Goal: Transaction & Acquisition: Purchase product/service

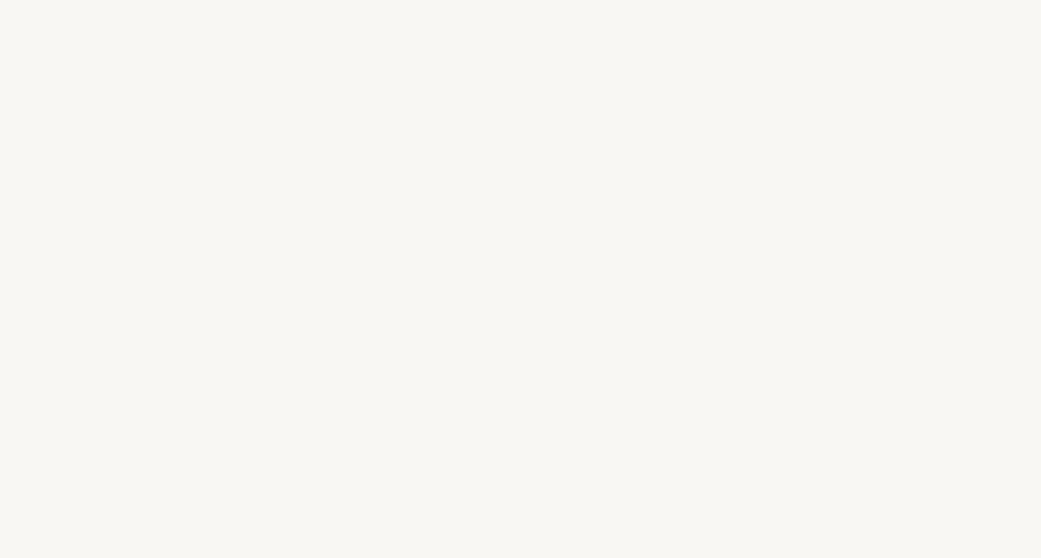
select select "US"
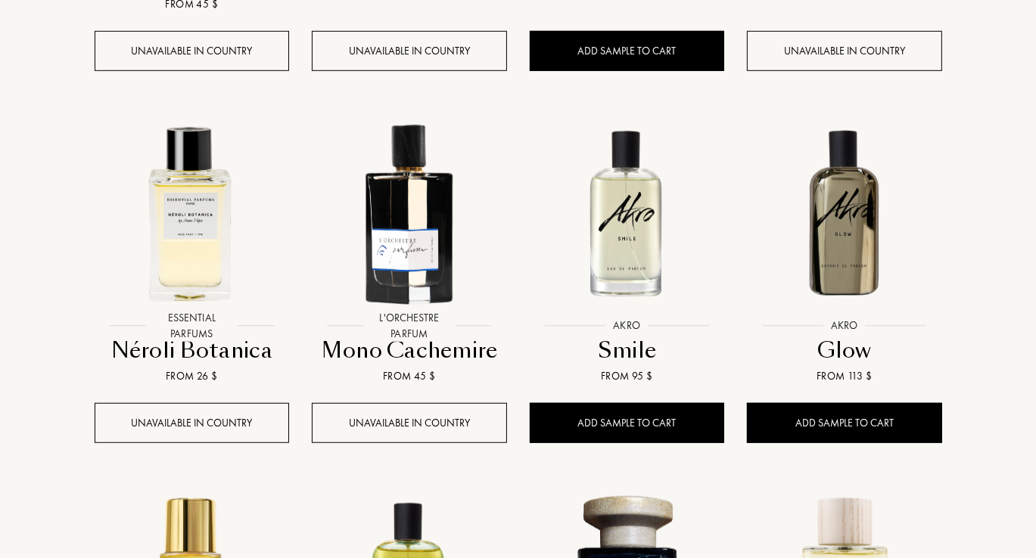
scroll to position [1020, 0]
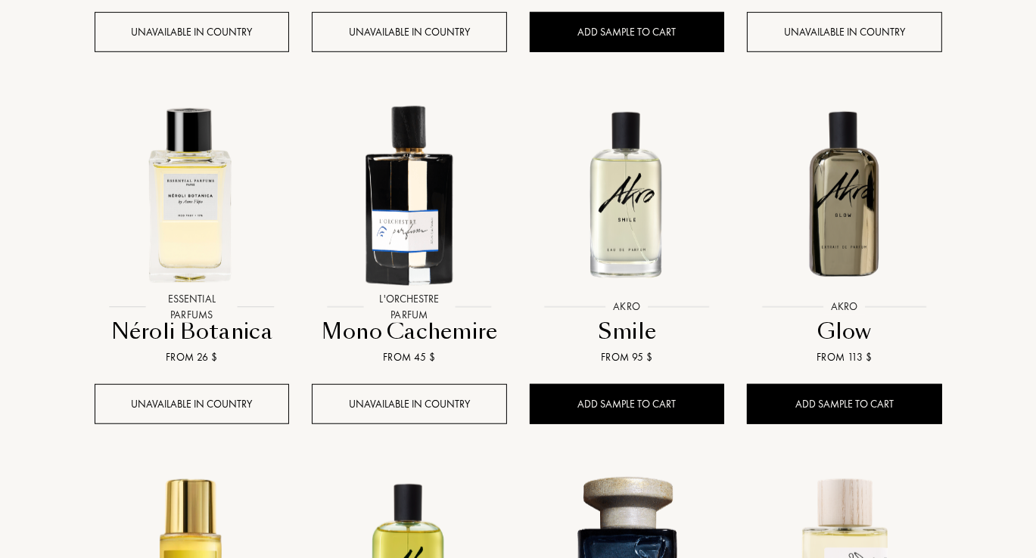
click at [863, 215] on img at bounding box center [844, 193] width 196 height 196
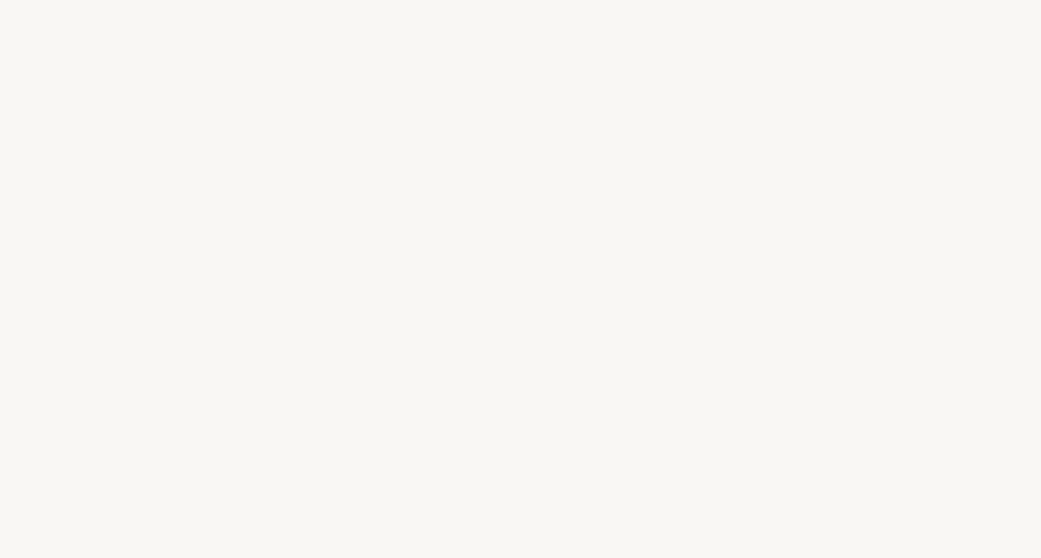
select select "US"
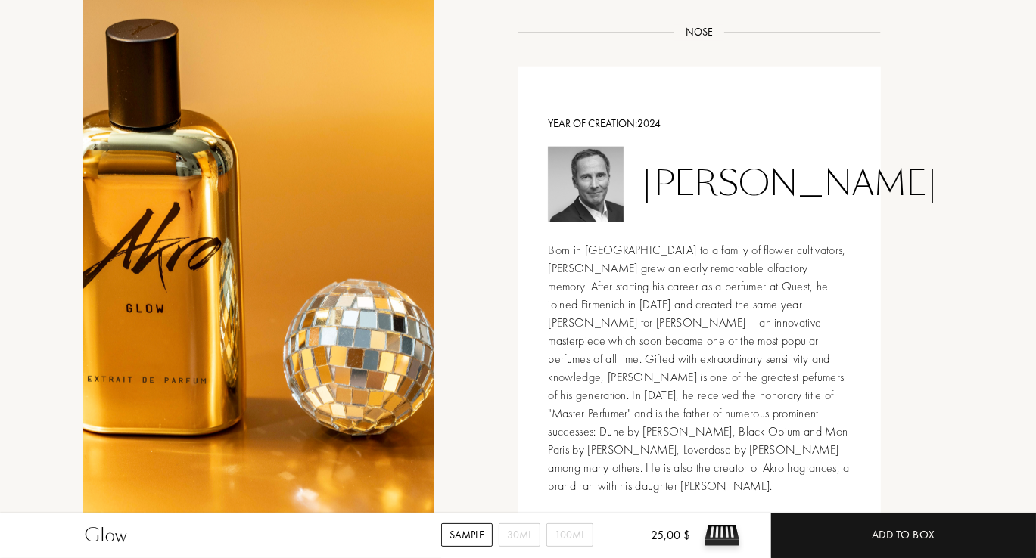
scroll to position [1426, 0]
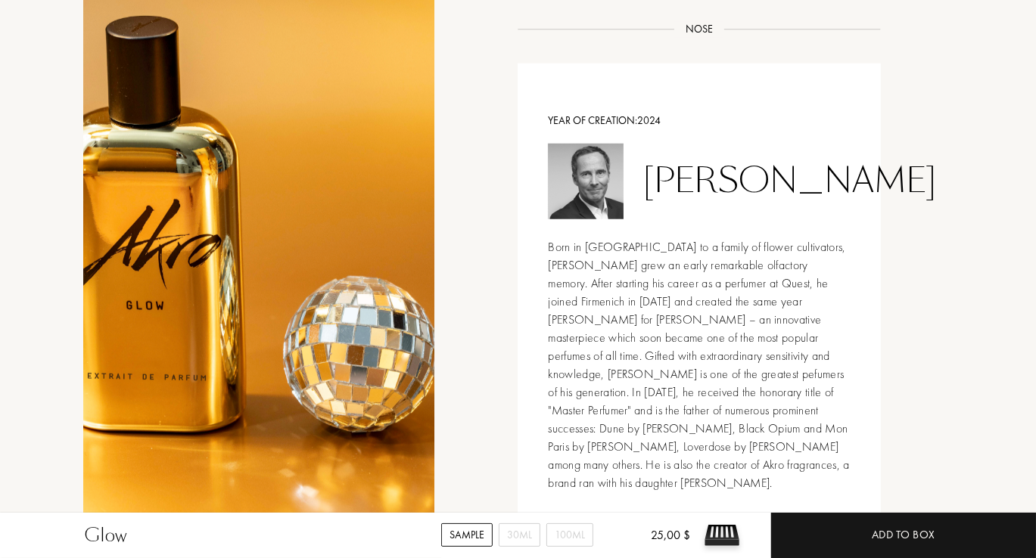
click at [867, 426] on div "Year of creation: 2024 Olivier Cresp Born in Grasse to a family of flower culti…" at bounding box center [699, 303] width 362 height 478
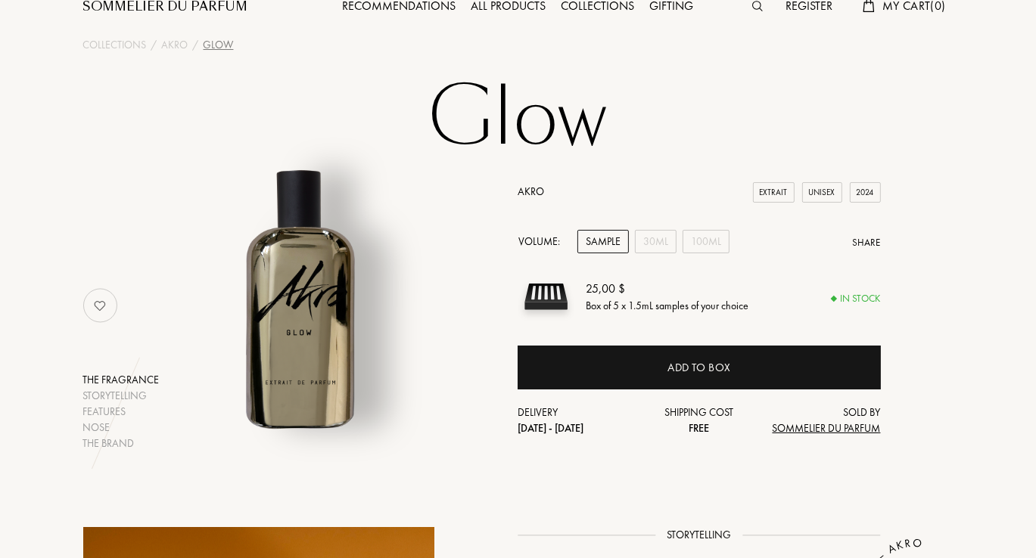
scroll to position [0, 0]
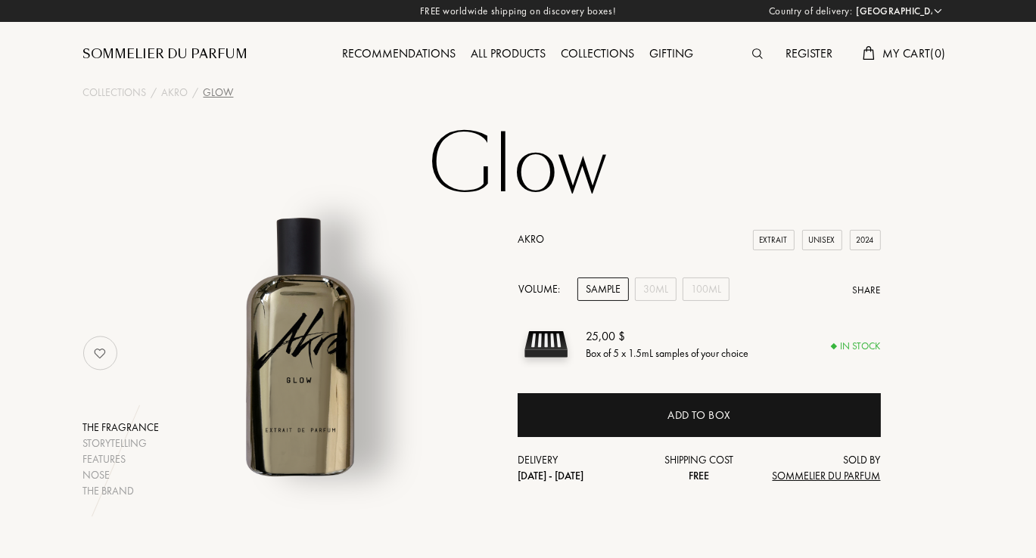
click at [518, 61] on div "All products" at bounding box center [509, 55] width 90 height 20
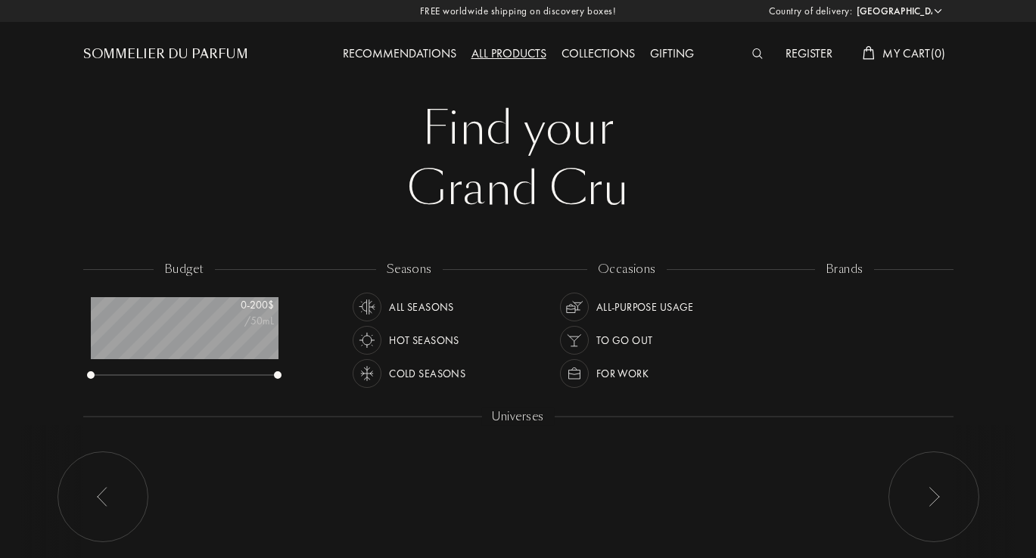
select select "US"
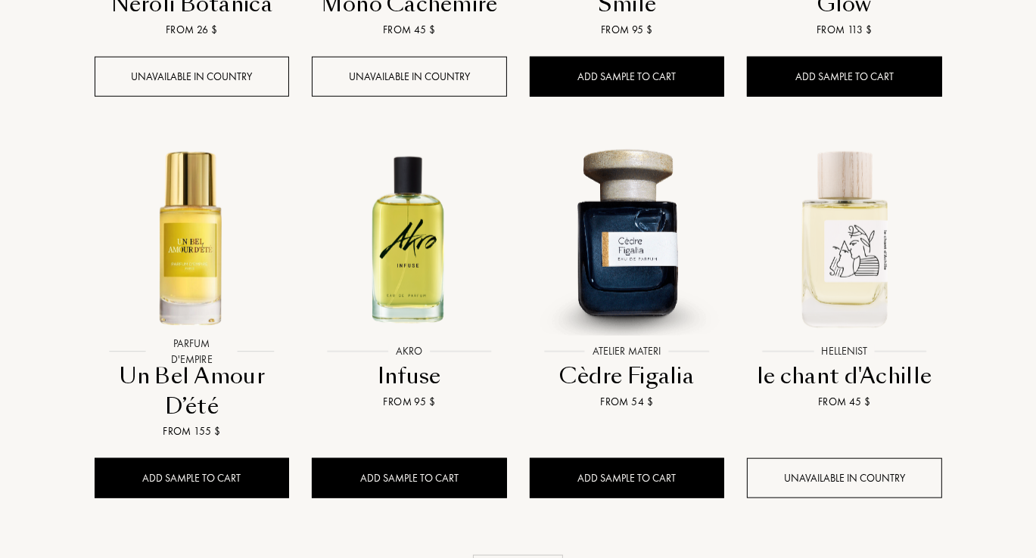
scroll to position [1348, 0]
click at [213, 362] on div "Un Bel Amour D’été" at bounding box center [192, 392] width 183 height 60
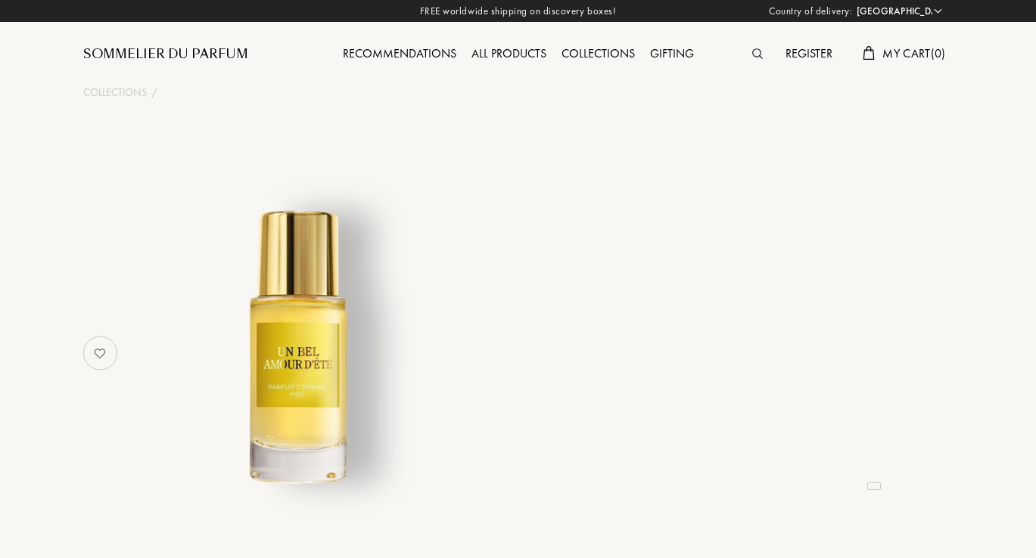
select select "US"
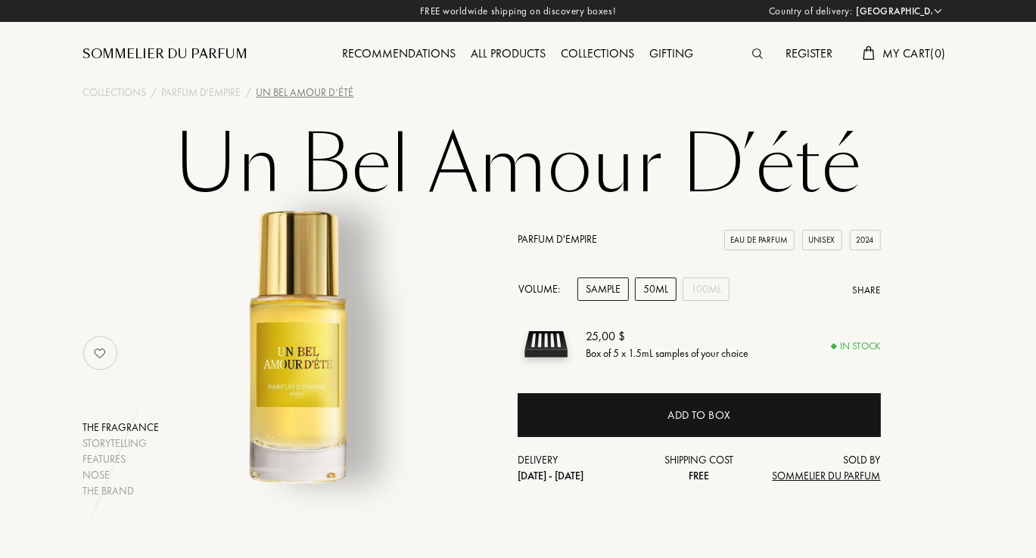
click at [659, 301] on div "50mL" at bounding box center [656, 289] width 42 height 23
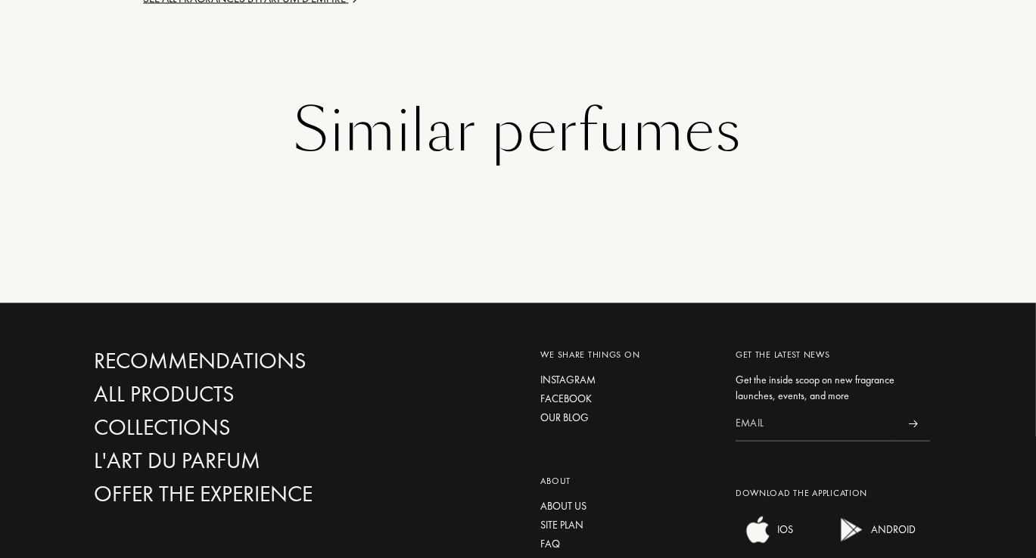
scroll to position [2466, 0]
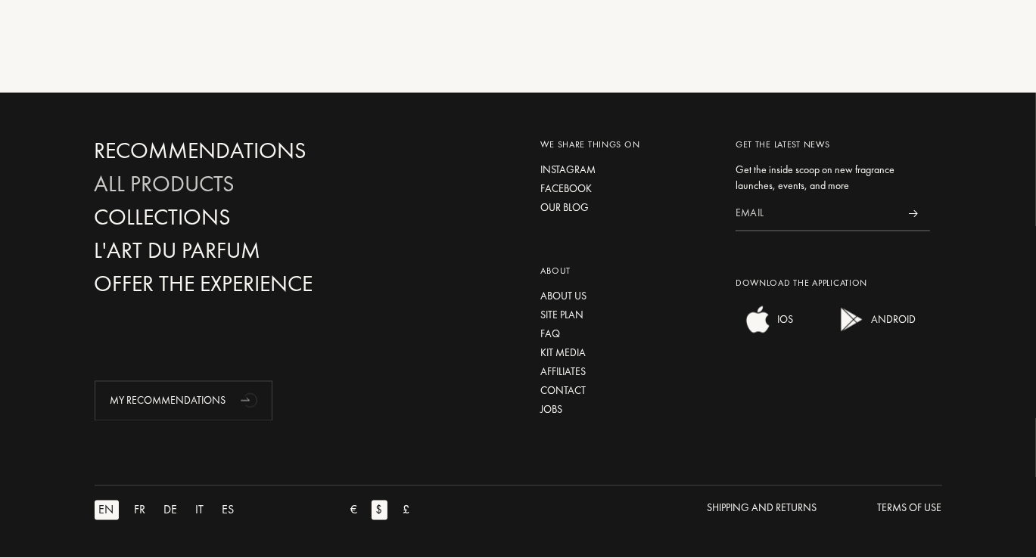
click at [194, 183] on div "All products" at bounding box center [228, 185] width 267 height 26
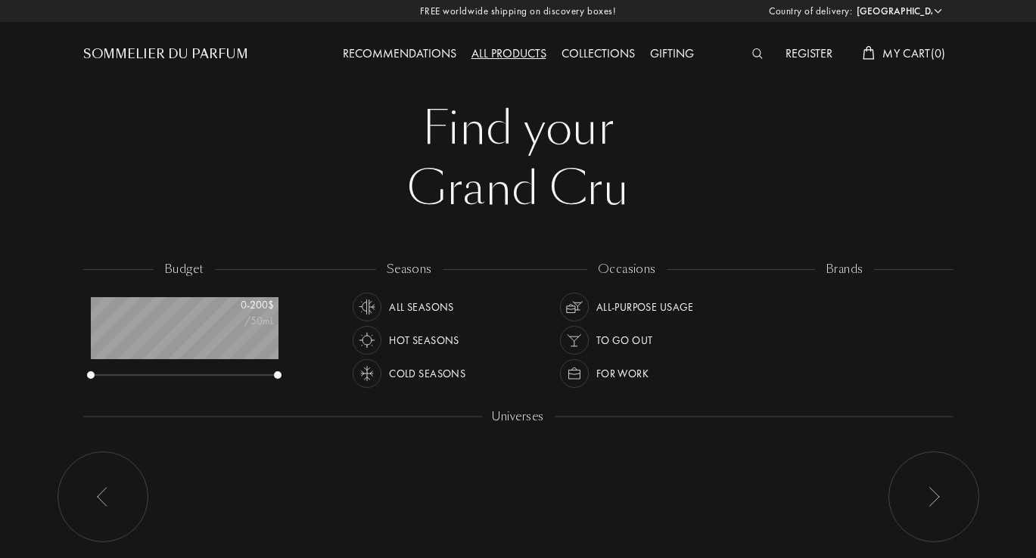
select select "US"
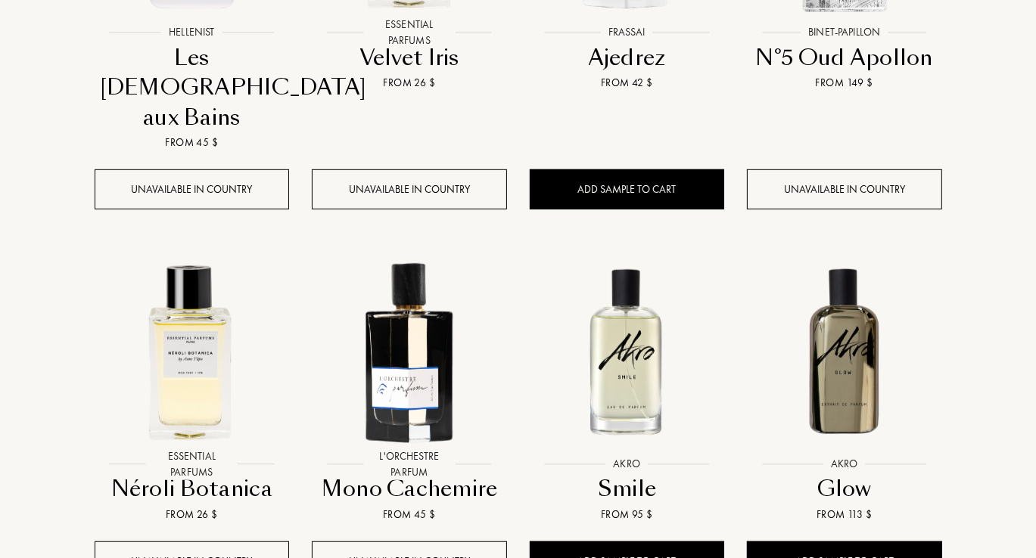
scroll to position [865, 0]
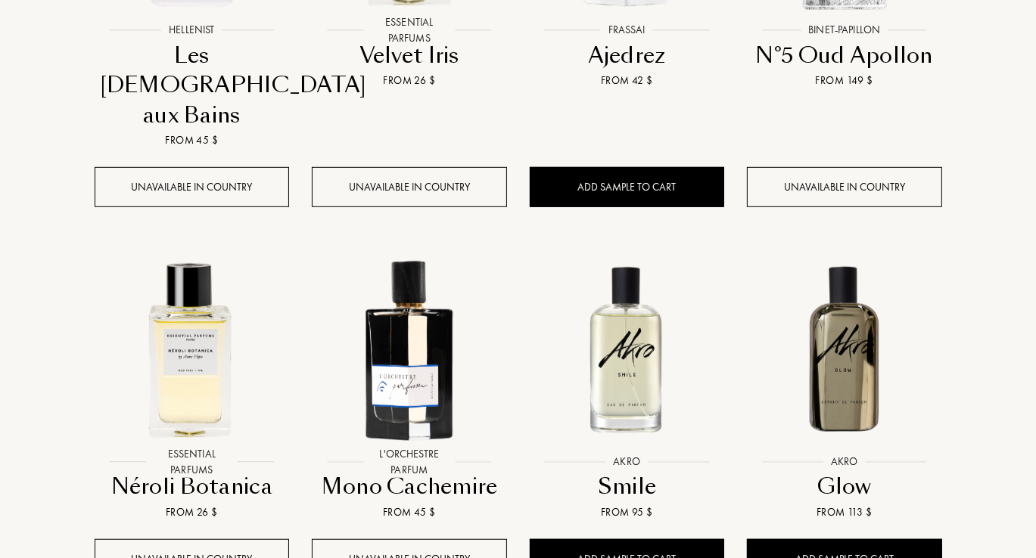
click at [866, 437] on div at bounding box center [845, 359] width 218 height 251
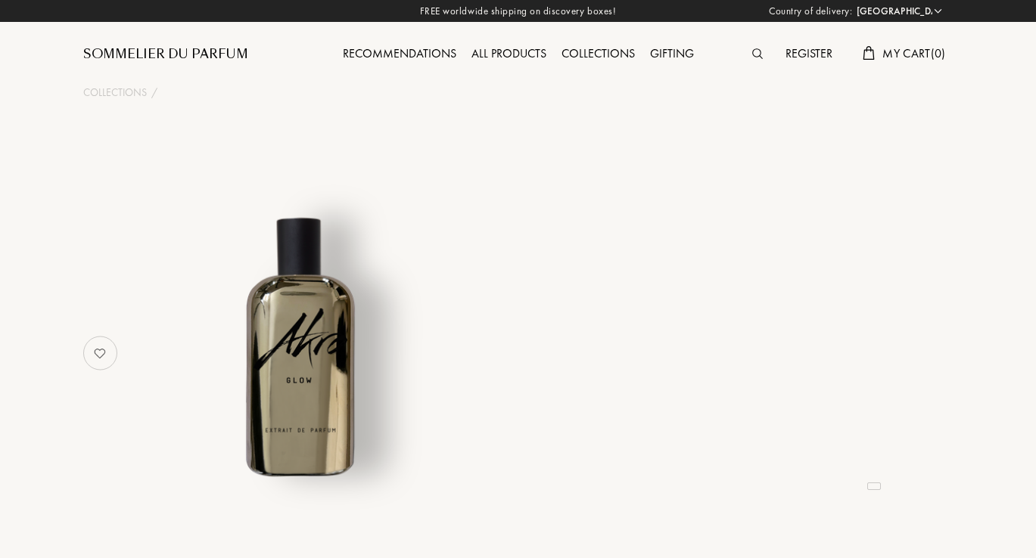
select select "US"
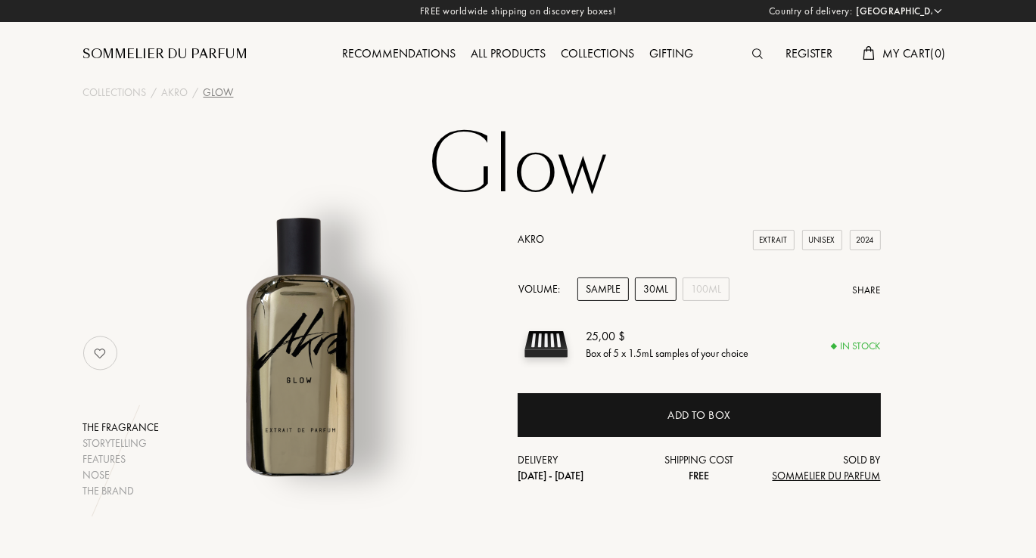
click at [655, 298] on div "30mL" at bounding box center [656, 289] width 42 height 23
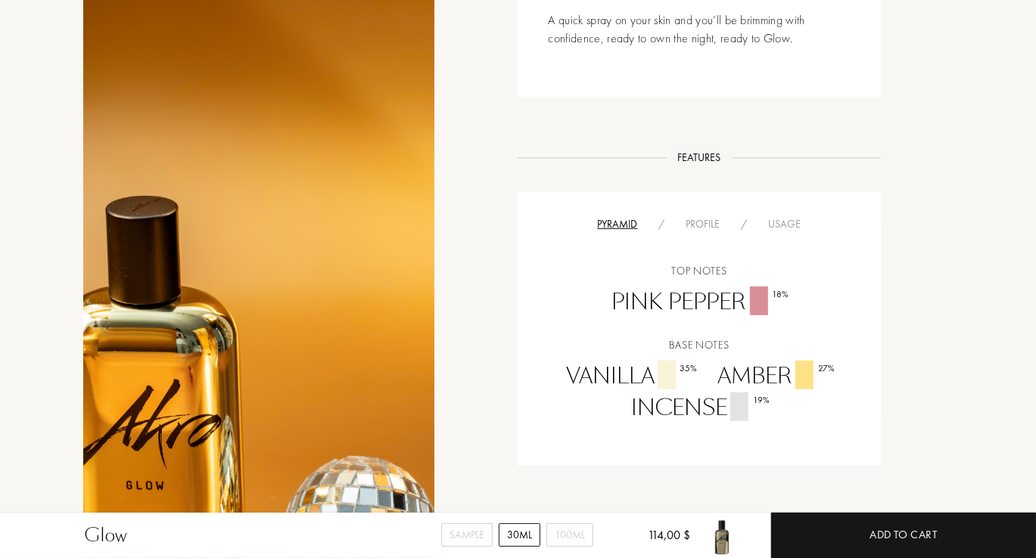
scroll to position [939, 0]
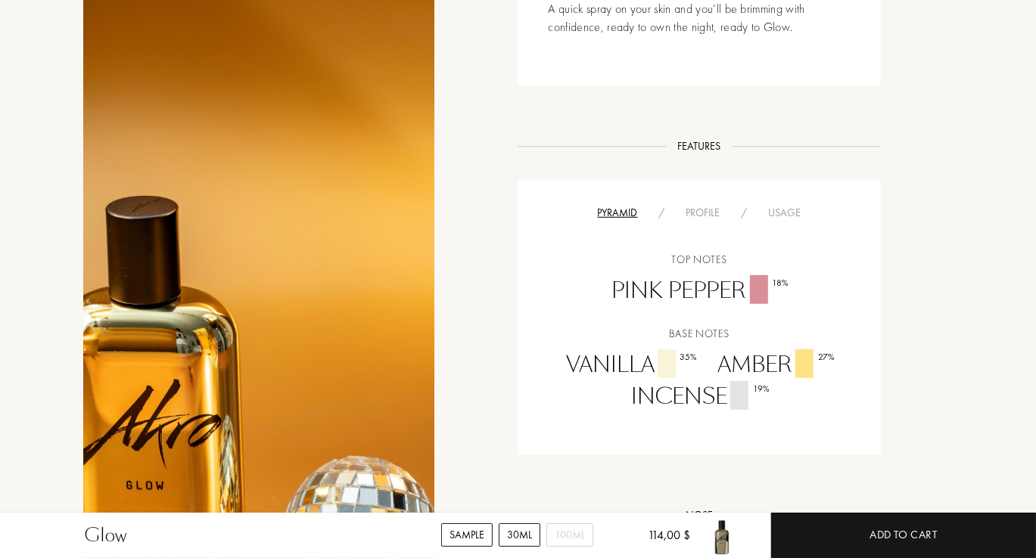
click at [468, 532] on div "Sample" at bounding box center [466, 535] width 51 height 23
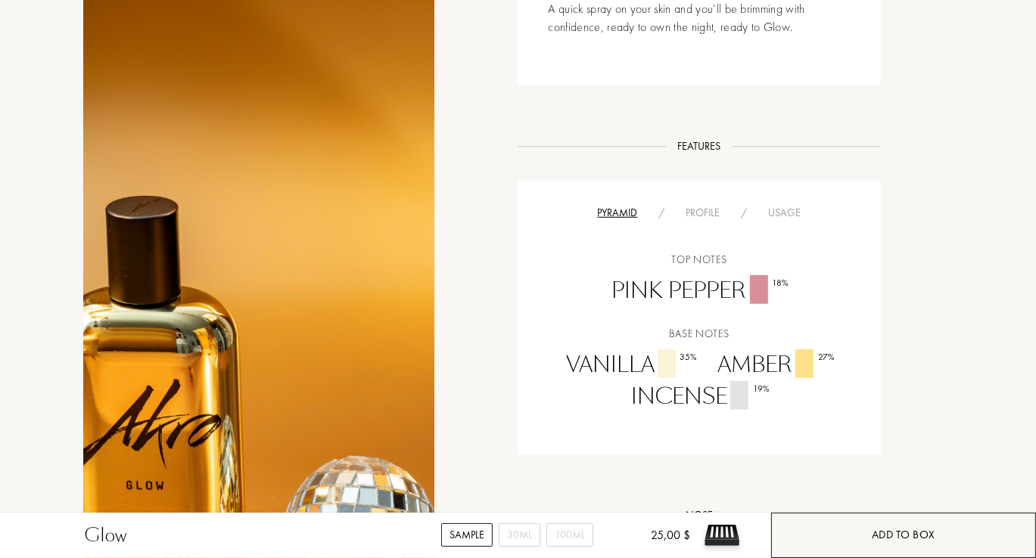
click at [913, 543] on div "Add to box" at bounding box center [904, 535] width 64 height 17
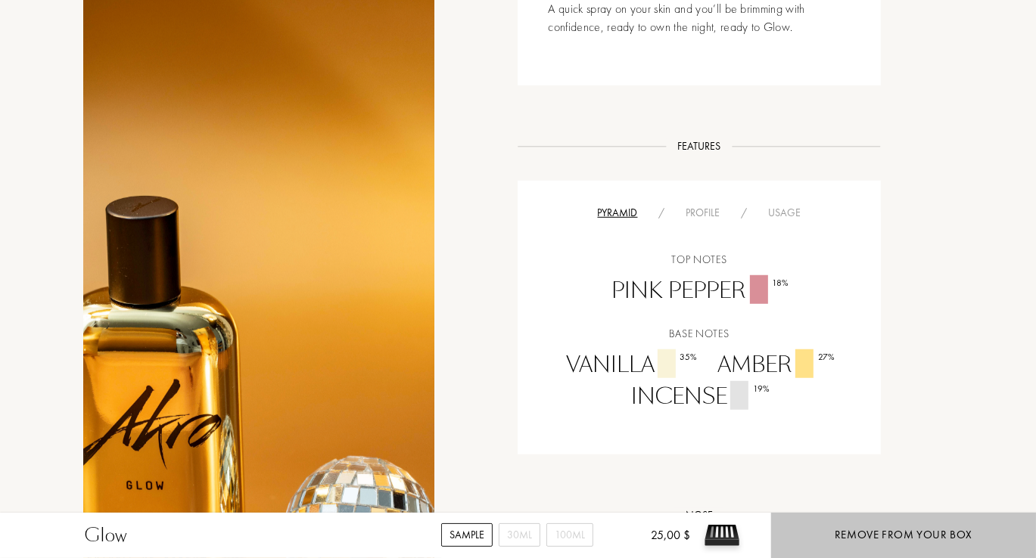
click at [863, 533] on div "Remove from your box" at bounding box center [904, 535] width 138 height 17
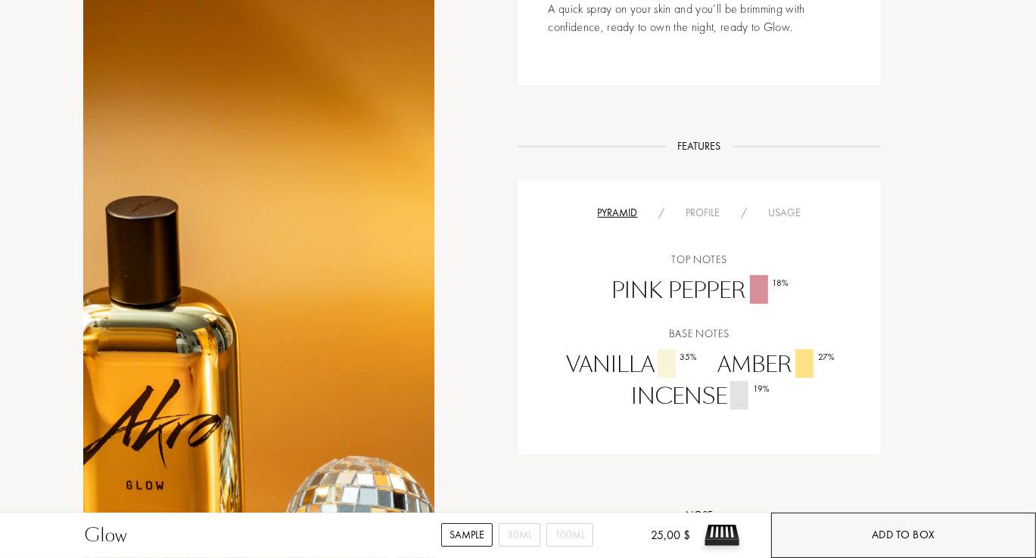
click at [519, 539] on div "30mL" at bounding box center [520, 535] width 42 height 23
click at [908, 544] on div "Add to cart" at bounding box center [903, 535] width 265 height 45
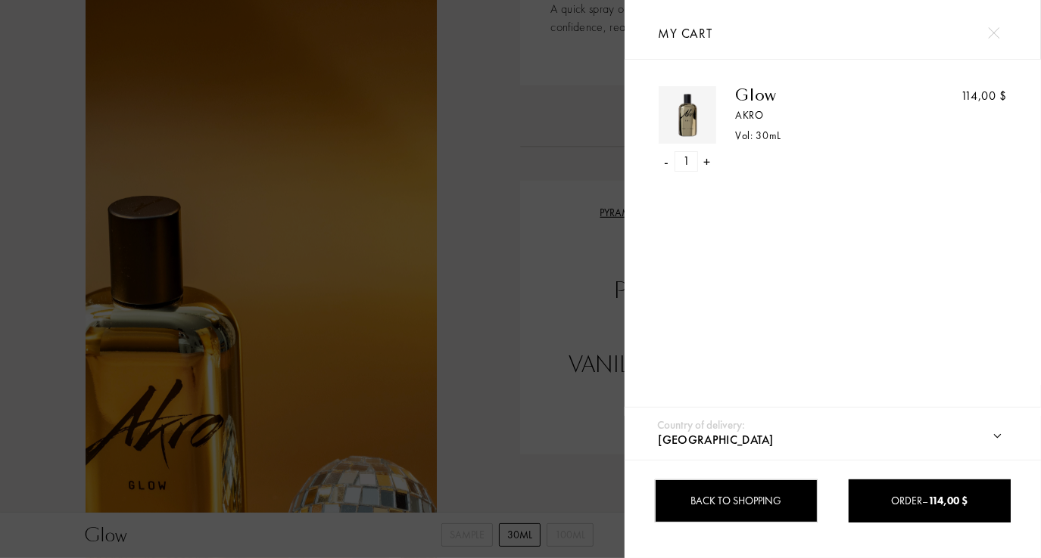
click at [751, 499] on div "Back to shopping" at bounding box center [736, 501] width 162 height 43
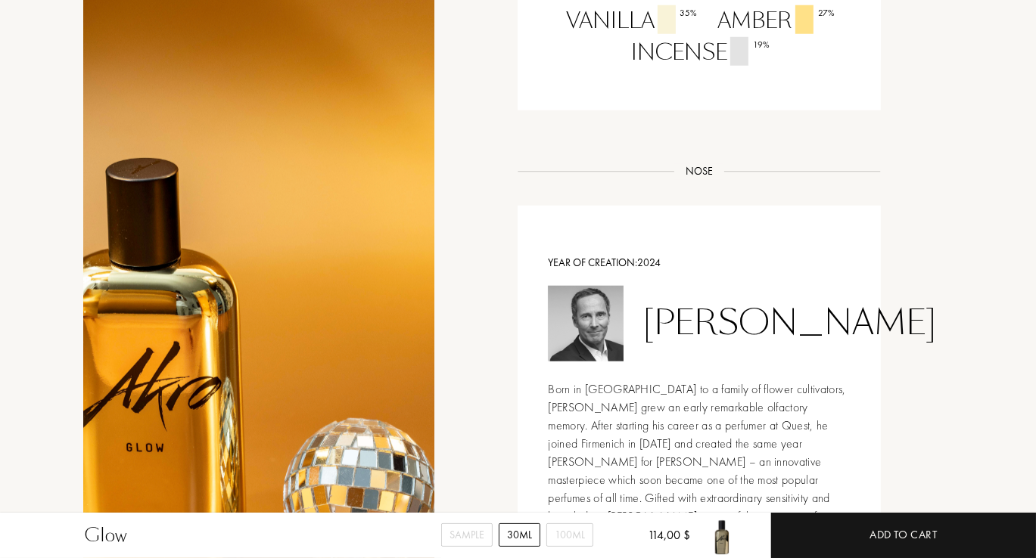
click at [931, 347] on div "Storytelling Storytelling GLOW is our addictive party fragrance. One of the rea…" at bounding box center [518, 1] width 893 height 1419
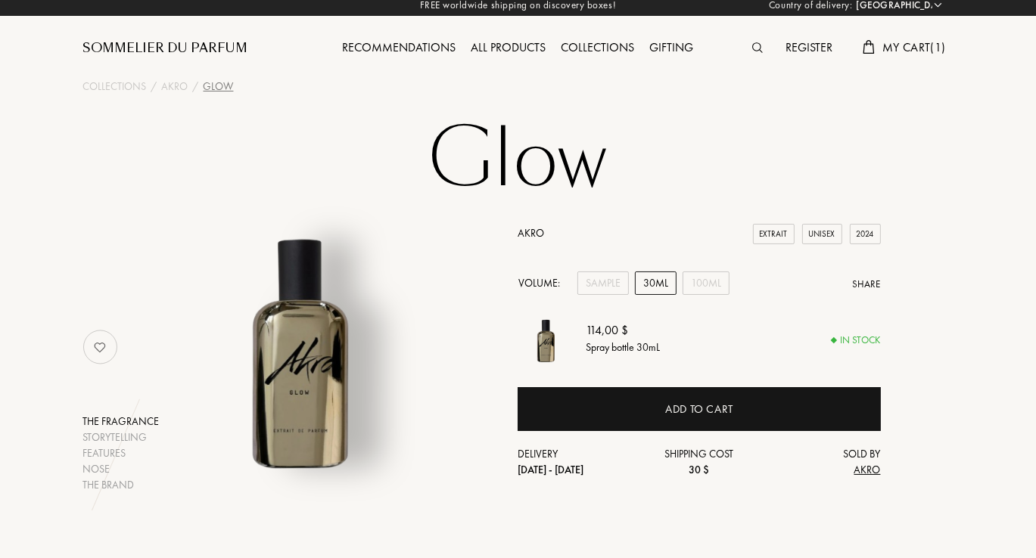
scroll to position [0, 0]
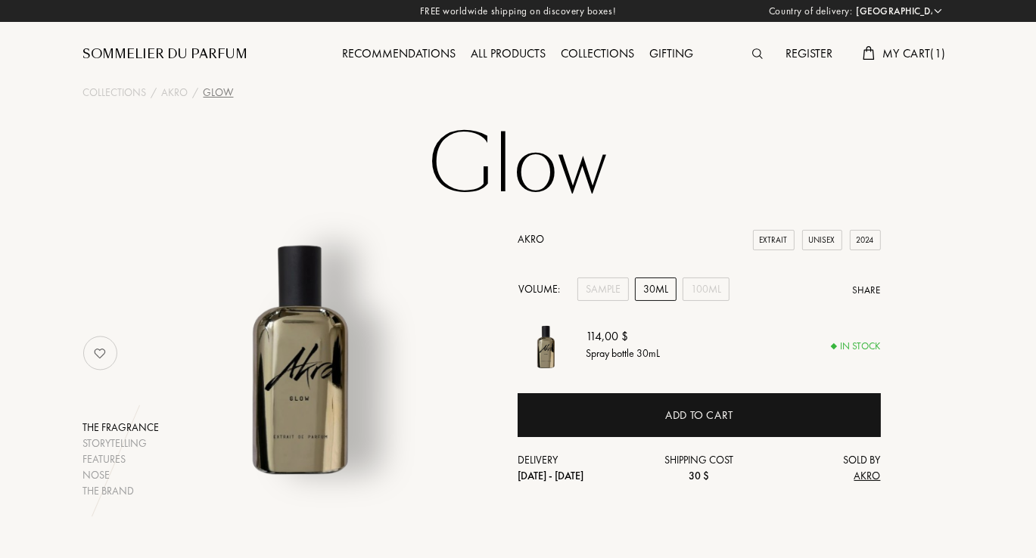
click at [515, 56] on div "All products" at bounding box center [509, 55] width 90 height 20
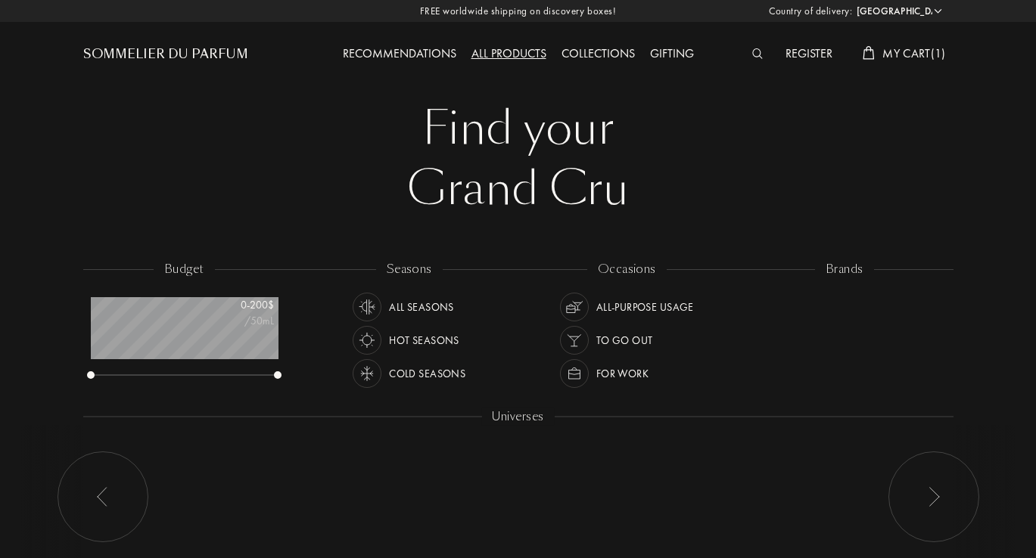
select select "US"
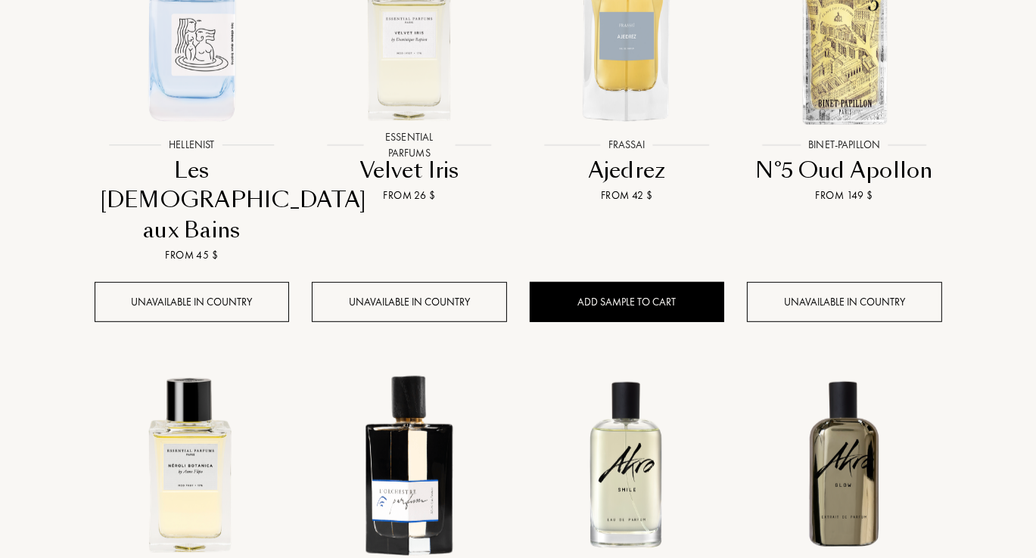
scroll to position [741, 0]
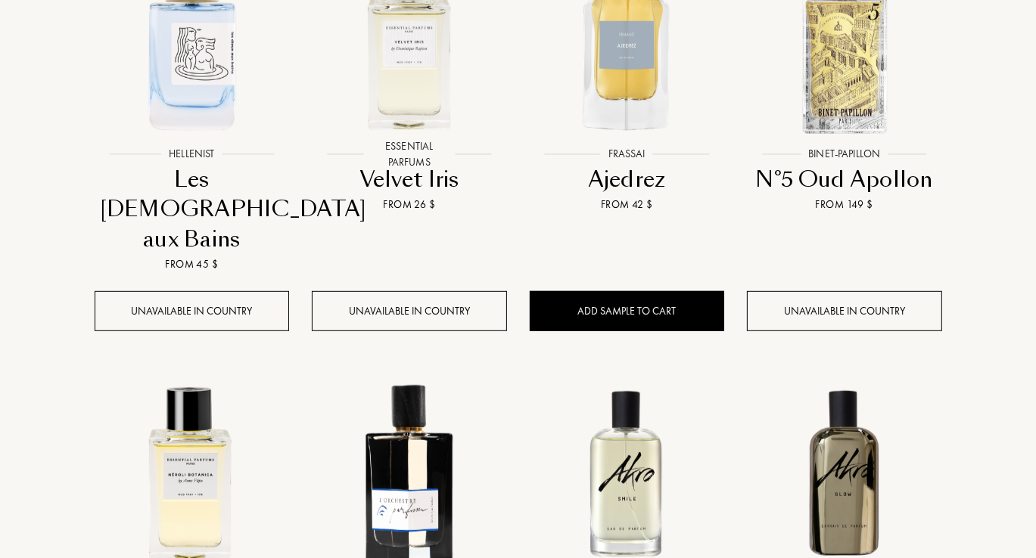
click at [624, 170] on div at bounding box center [627, 51] width 218 height 251
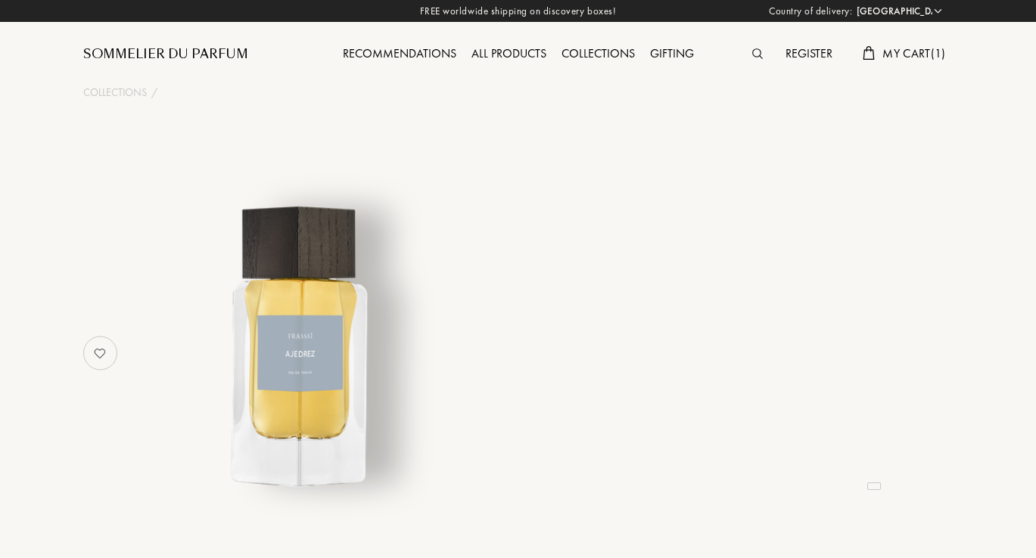
select select "US"
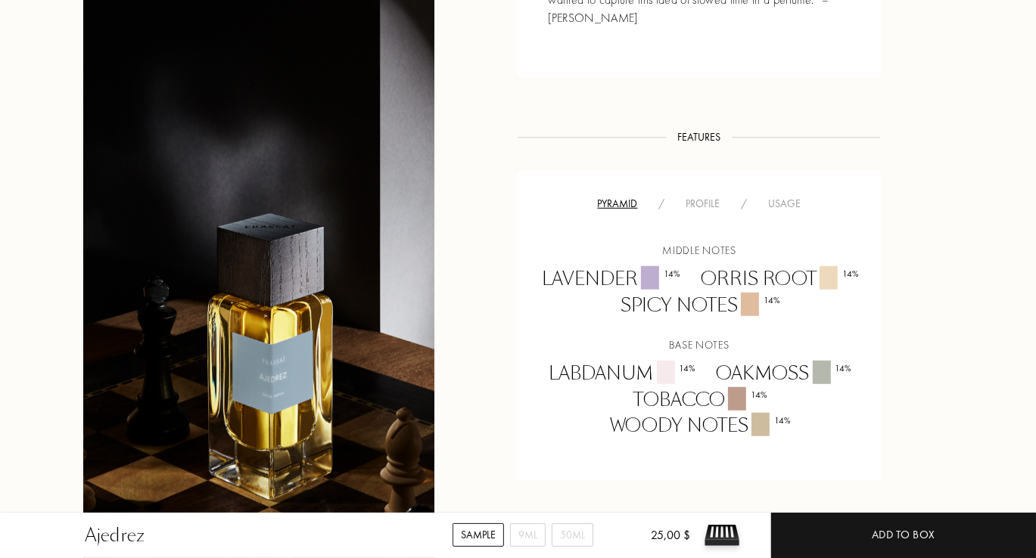
scroll to position [917, 0]
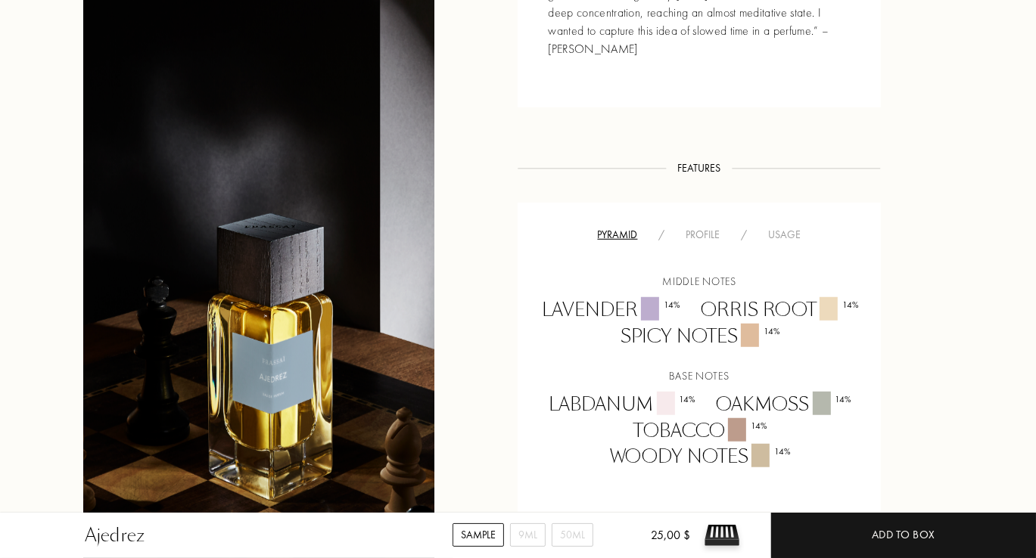
click at [534, 541] on div "9mL" at bounding box center [528, 535] width 36 height 23
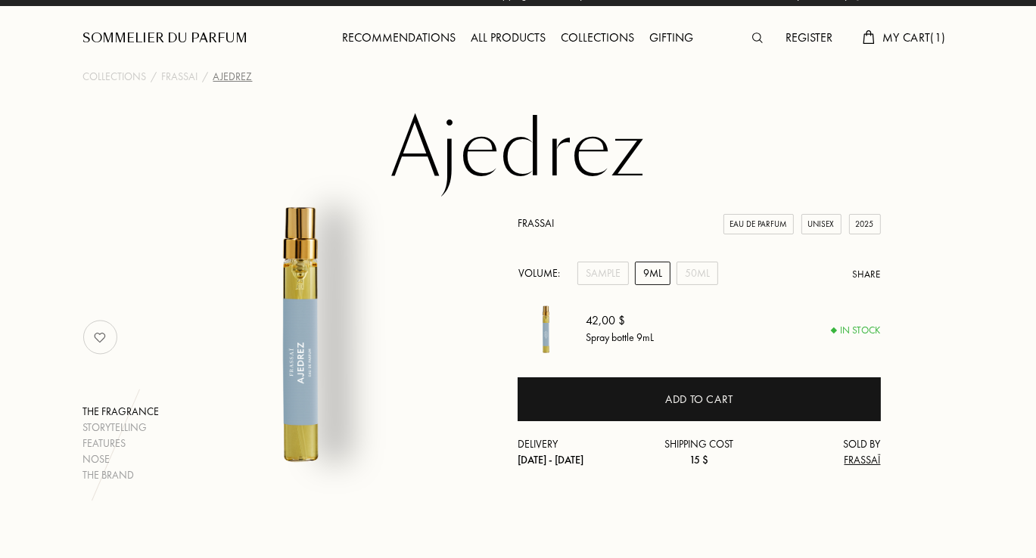
scroll to position [0, 0]
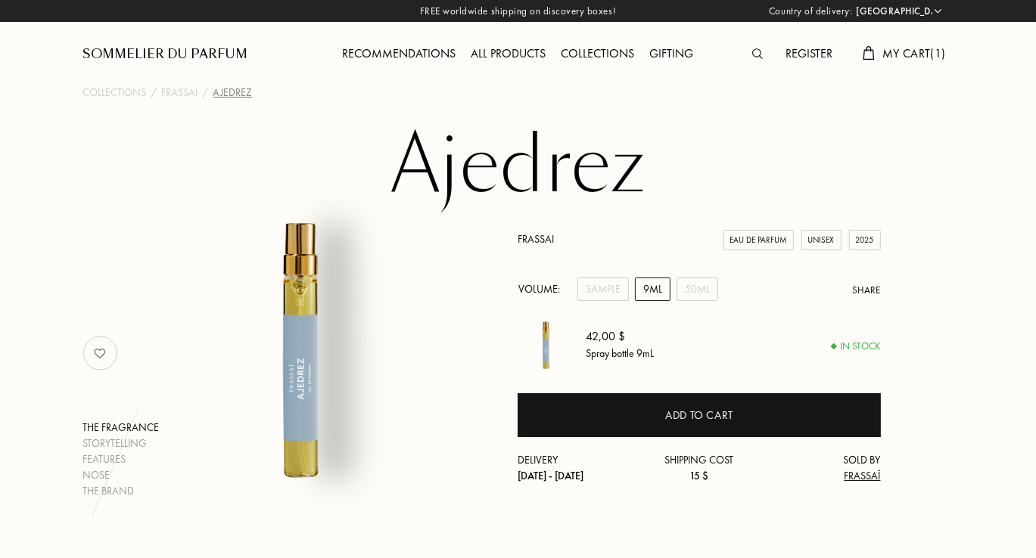
click at [512, 60] on div "All products" at bounding box center [509, 55] width 90 height 20
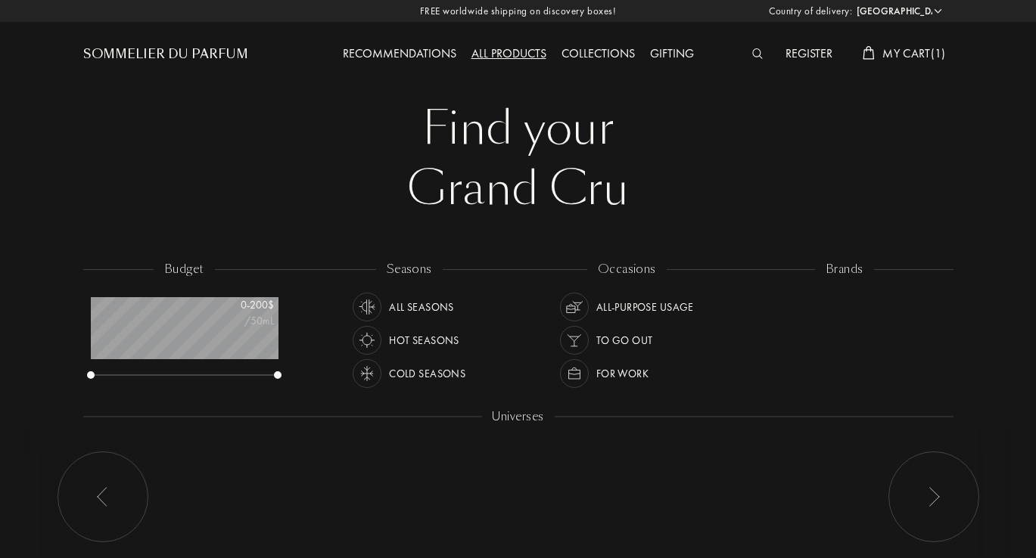
select select "US"
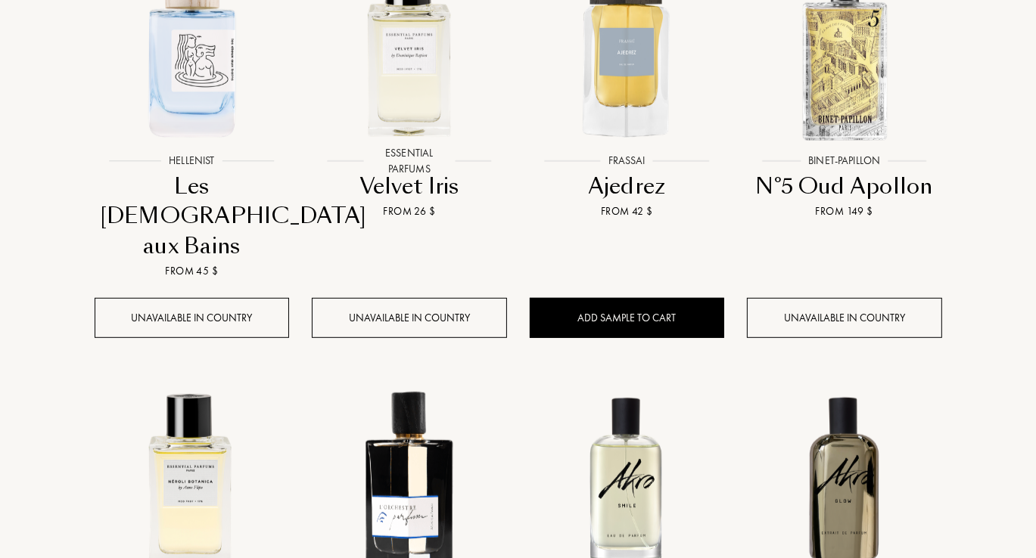
scroll to position [733, 0]
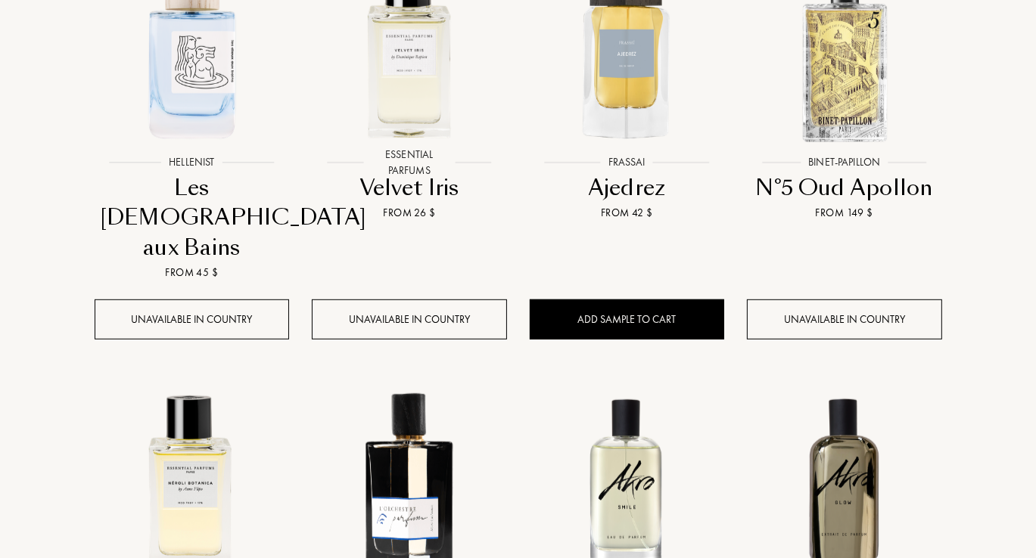
click at [221, 185] on div at bounding box center [192, 59] width 218 height 251
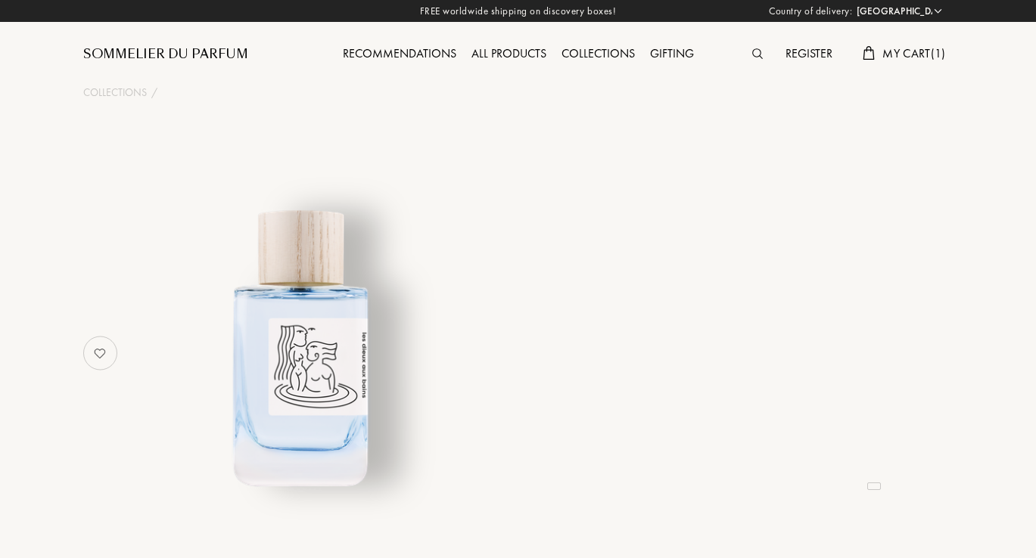
select select "US"
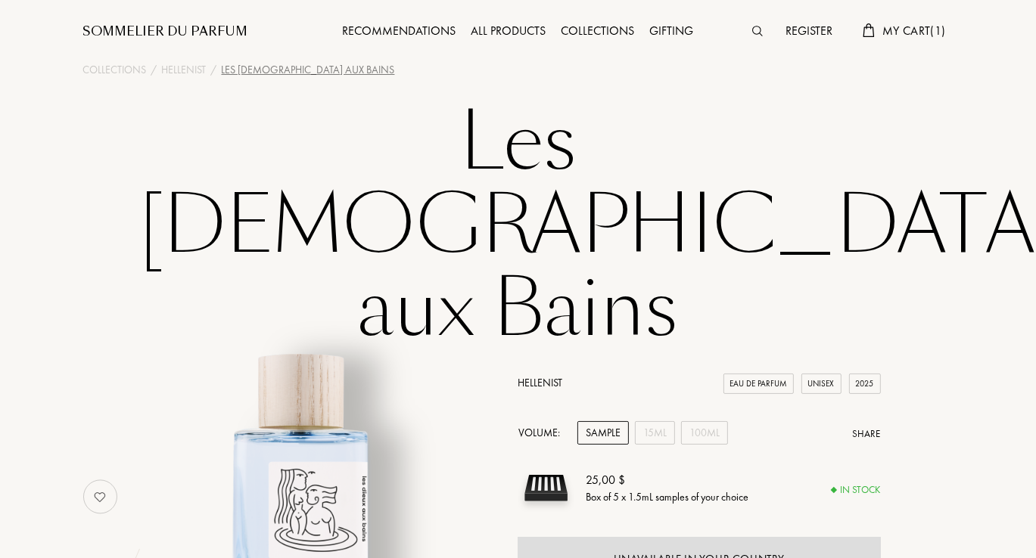
scroll to position [23, 0]
click at [506, 36] on div "All products" at bounding box center [509, 31] width 90 height 20
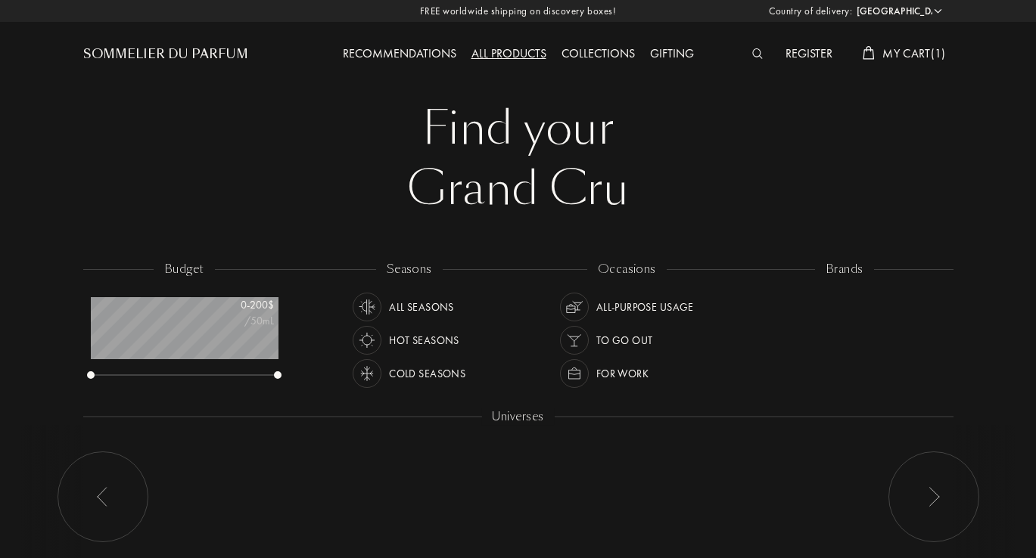
select select "US"
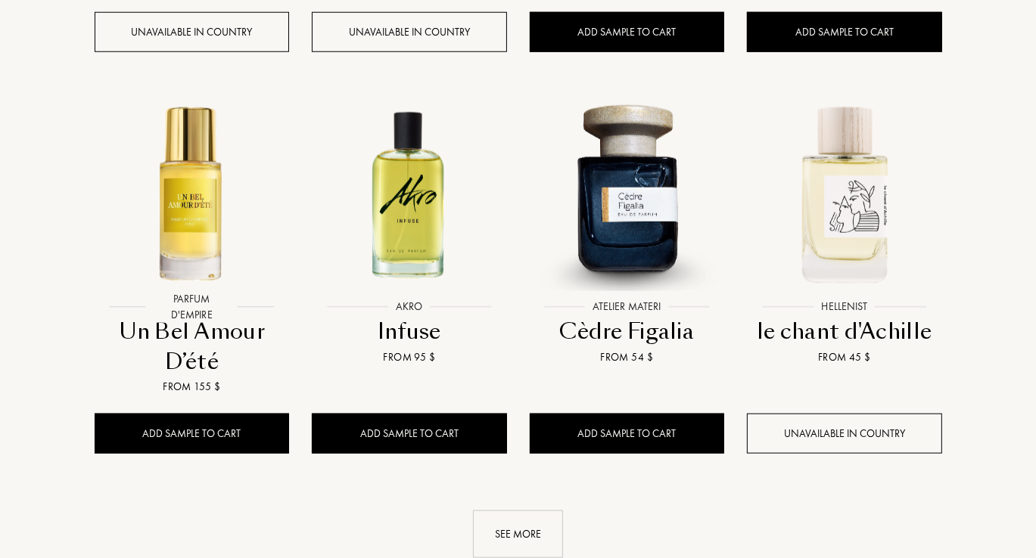
scroll to position [1399, 0]
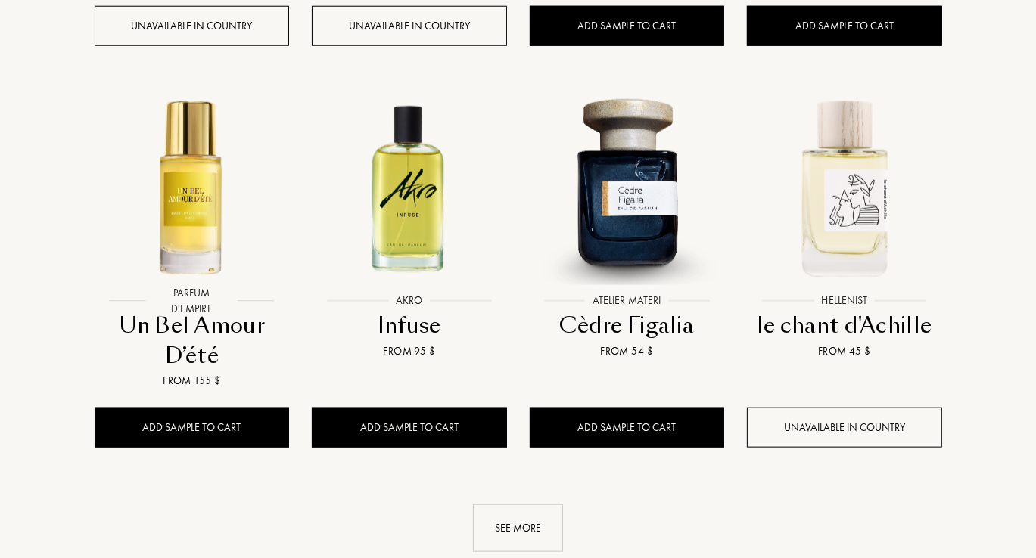
click at [422, 210] on img at bounding box center [409, 187] width 196 height 196
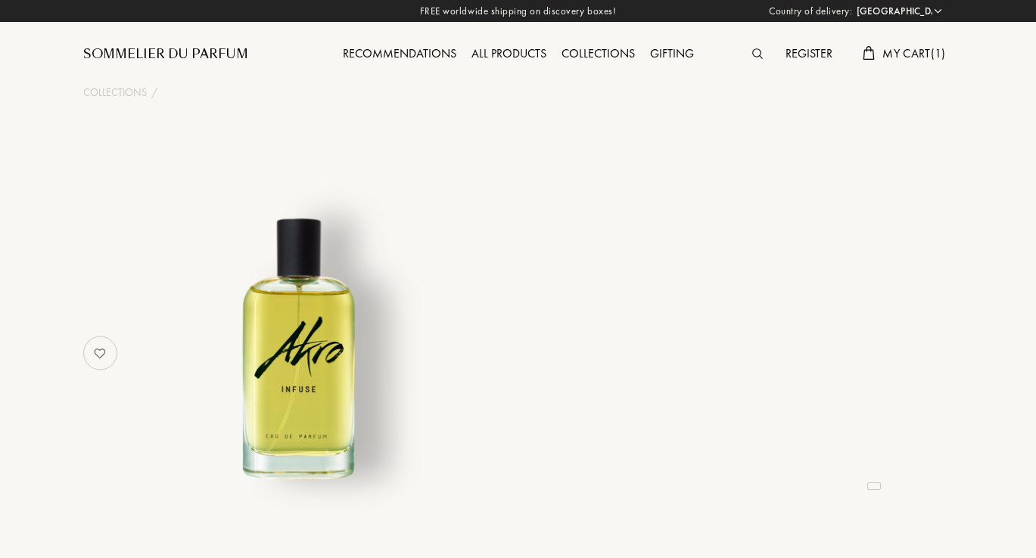
select select "US"
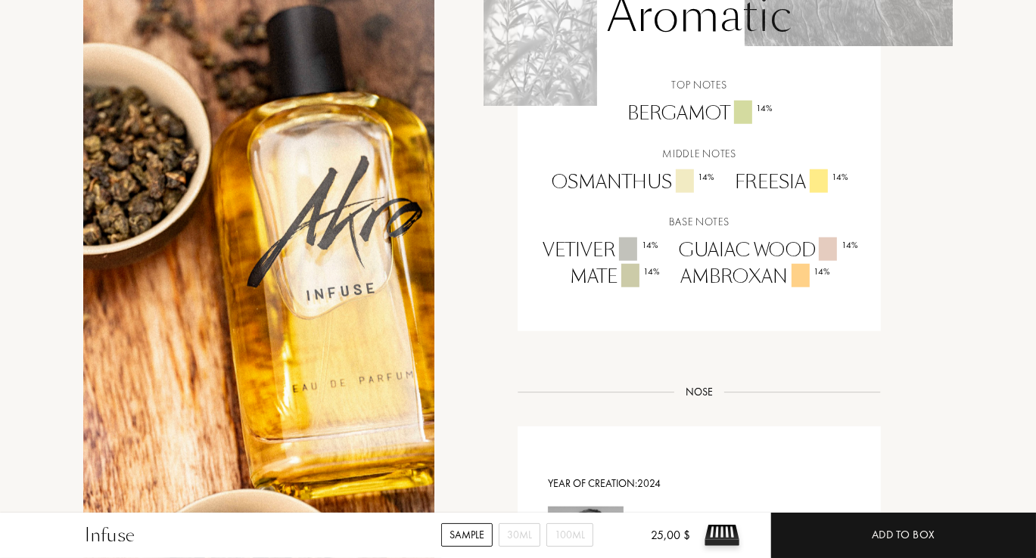
scroll to position [1216, 0]
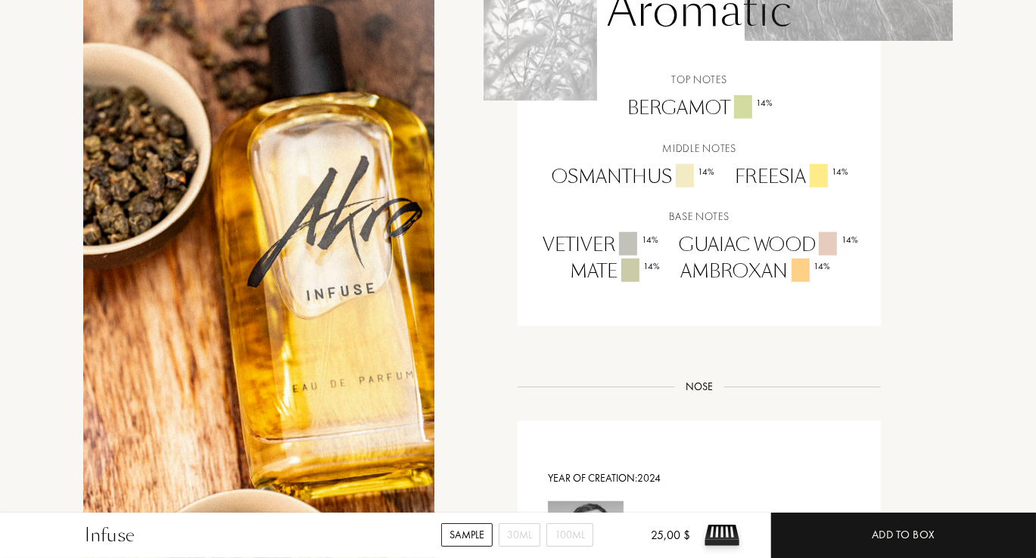
click at [882, 440] on div "Storytelling Storytelling INFUSE is our addictive tea fragrance. In [GEOGRAPHIC…" at bounding box center [518, 142] width 893 height 1567
click at [518, 543] on div "30mL" at bounding box center [520, 535] width 42 height 23
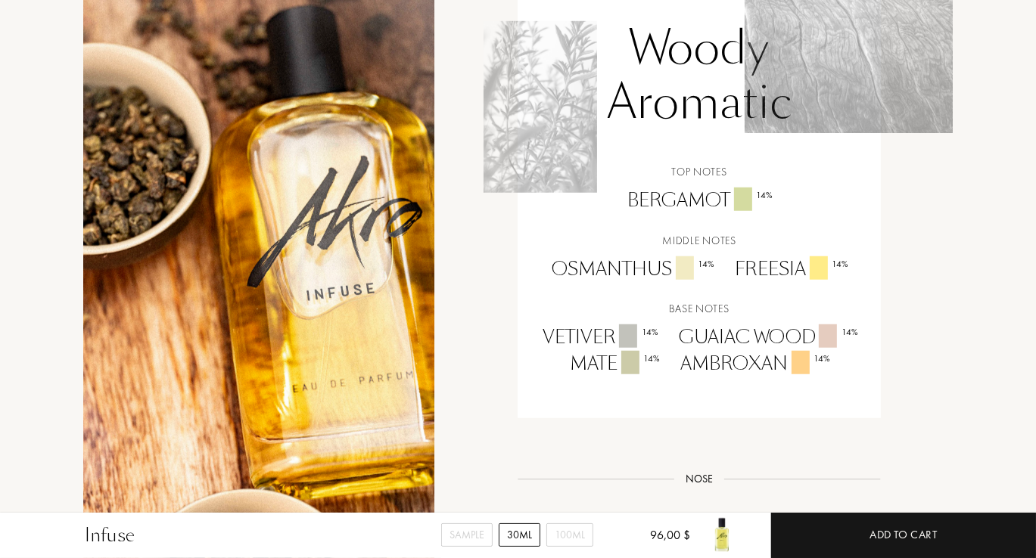
scroll to position [1111, 0]
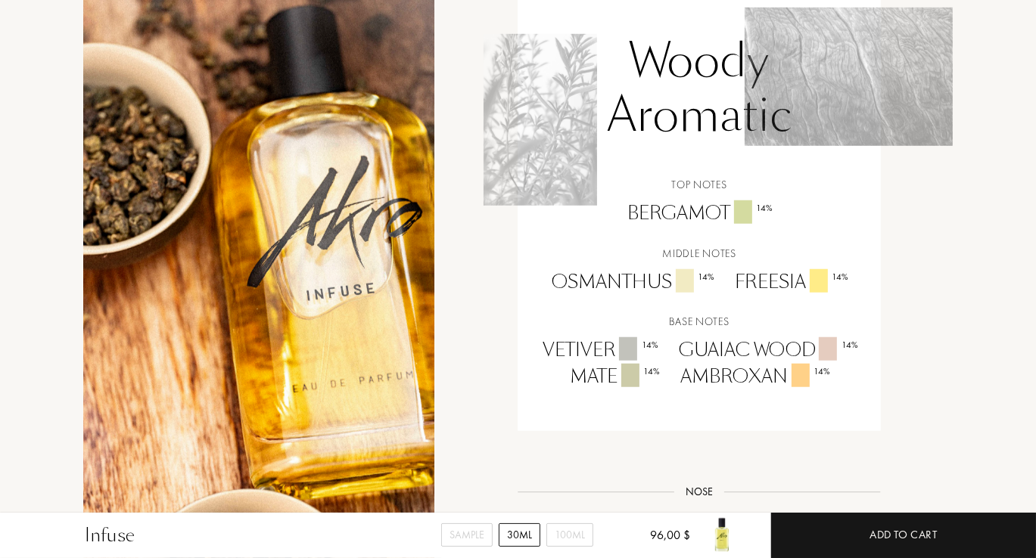
click at [997, 394] on div "Infuse Sample 30mL 100mL 96,00 $ Add to cart Collections / Akro / Infuse Infuse…" at bounding box center [518, 334] width 1036 height 2891
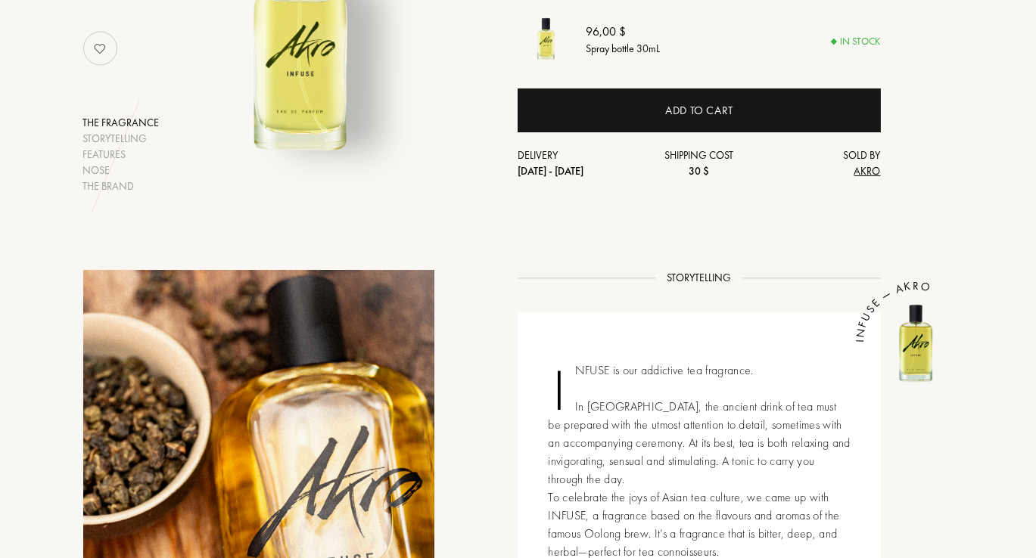
scroll to position [0, 0]
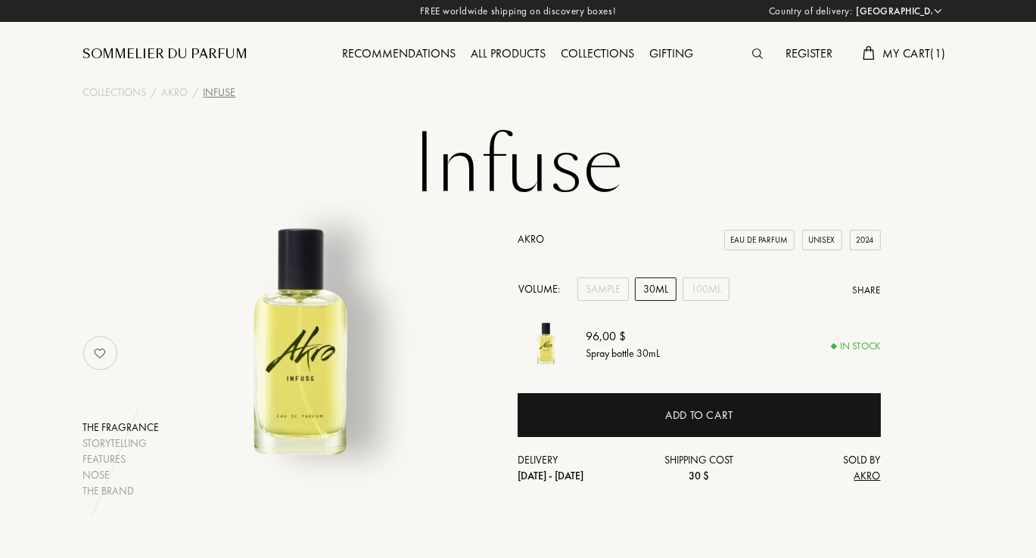
click at [913, 58] on span "My Cart ( 1 )" at bounding box center [913, 53] width 63 height 16
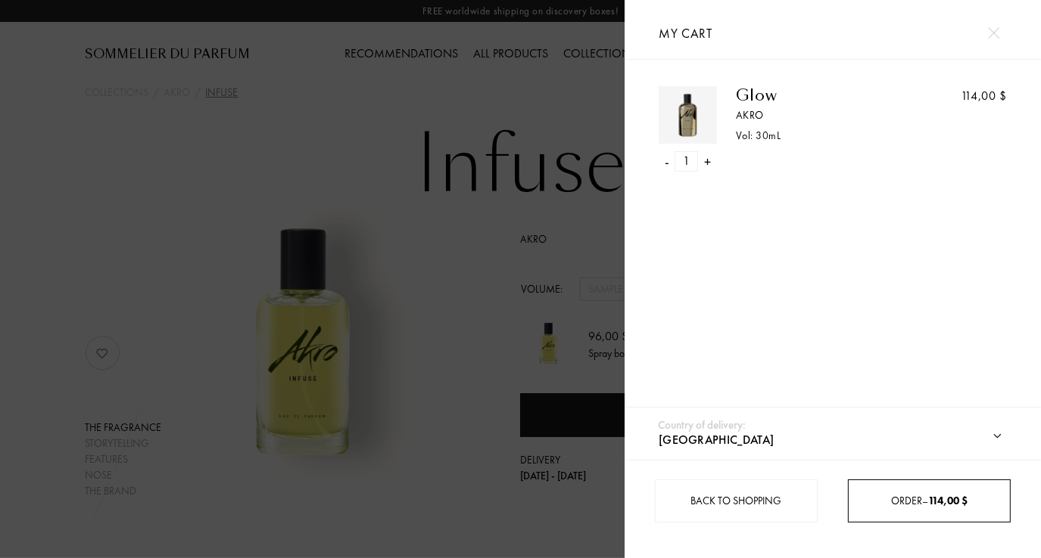
click at [932, 506] on span "114,00 $" at bounding box center [947, 501] width 39 height 14
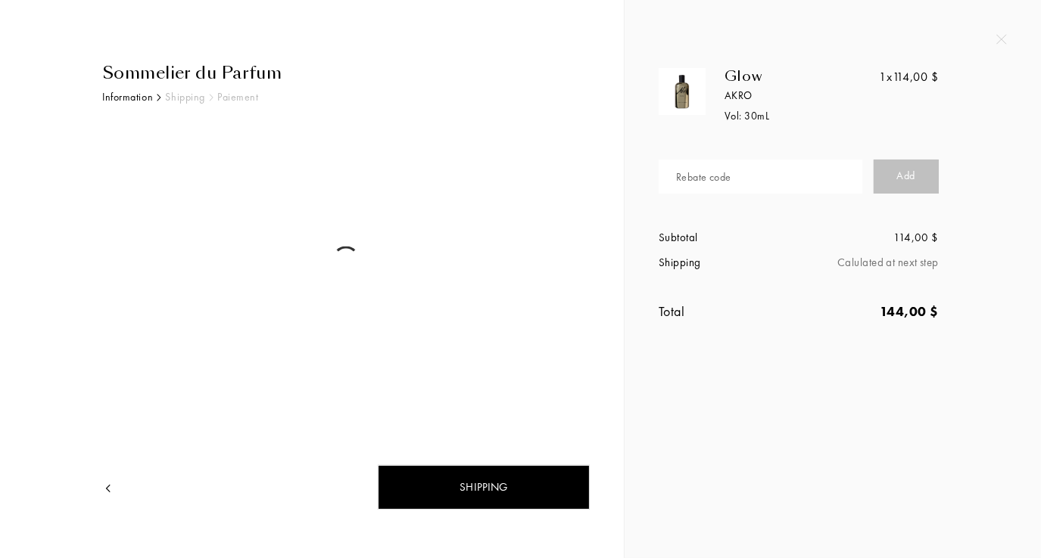
select select "US"
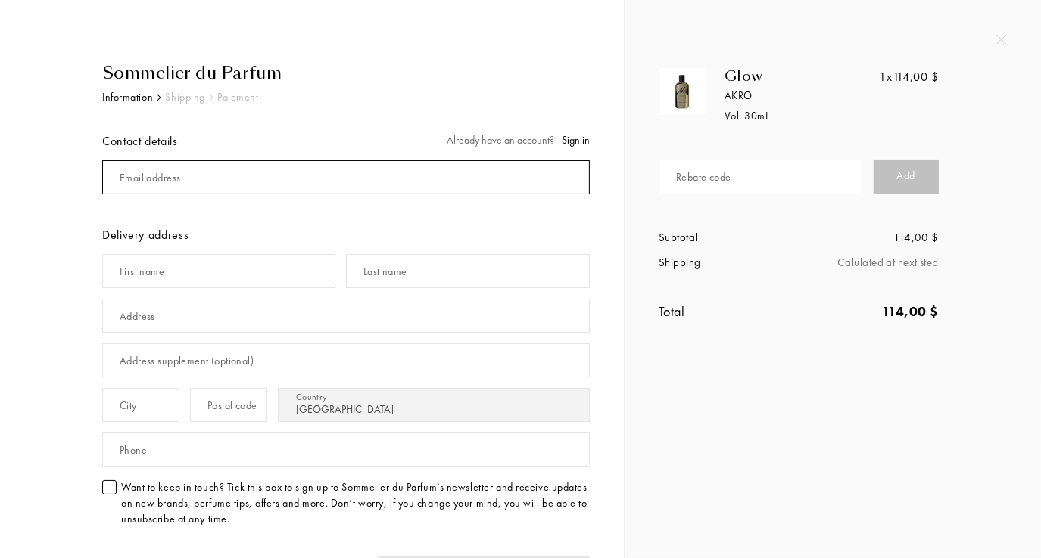
click at [297, 185] on input "mail" at bounding box center [345, 177] width 487 height 34
type input "[EMAIL_ADDRESS][DOMAIN_NAME]"
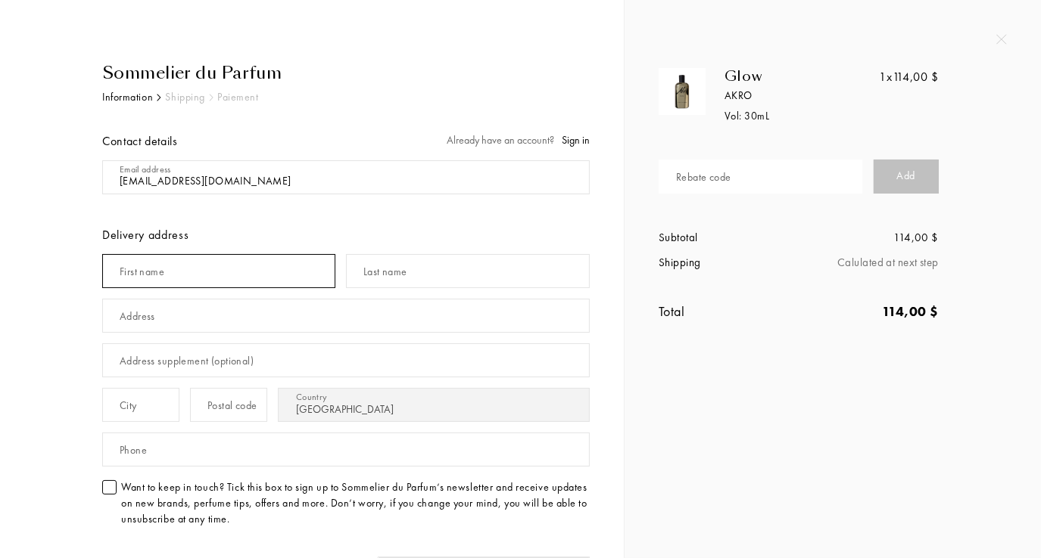
type input "Lois"
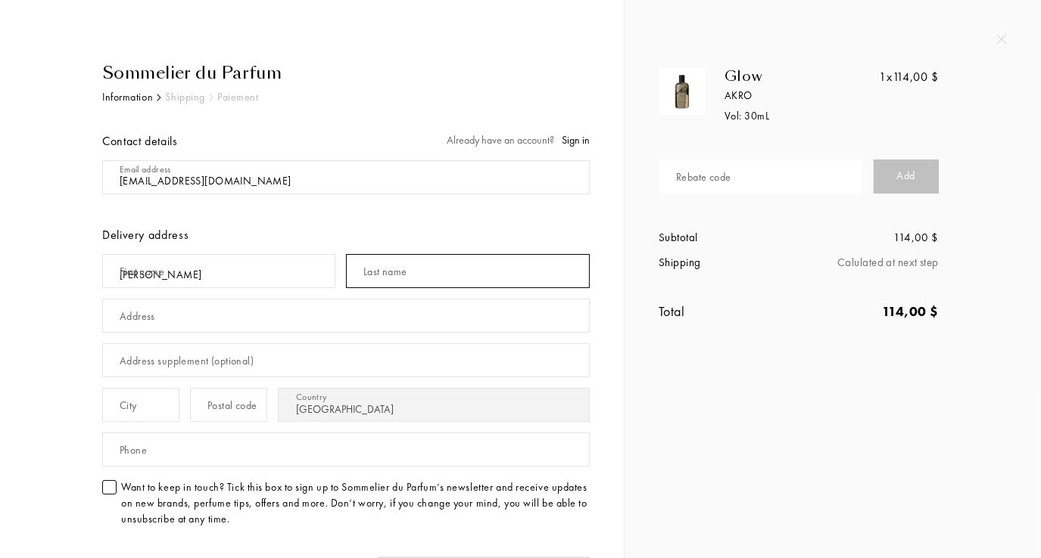
type input "Edmonds"
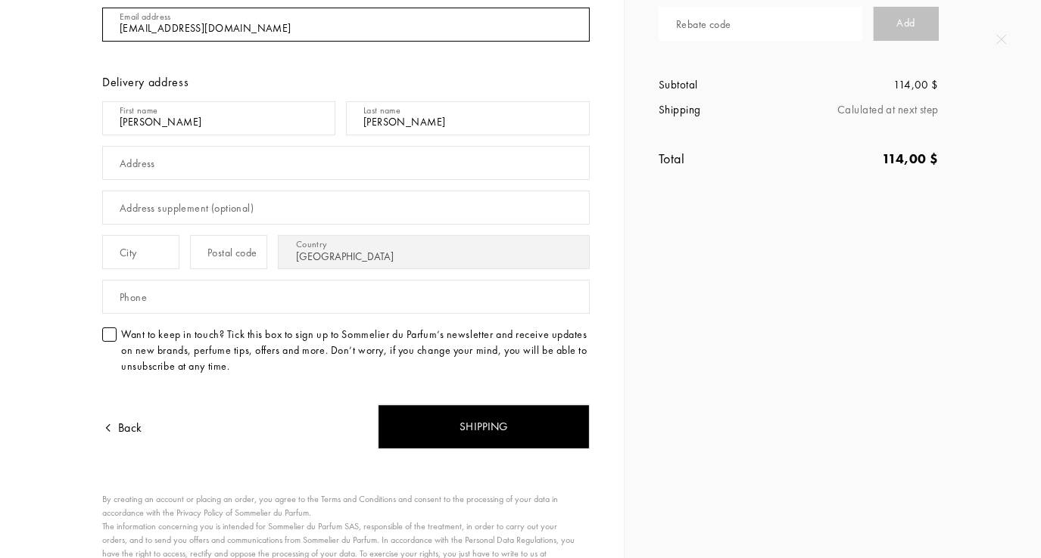
scroll to position [160, 0]
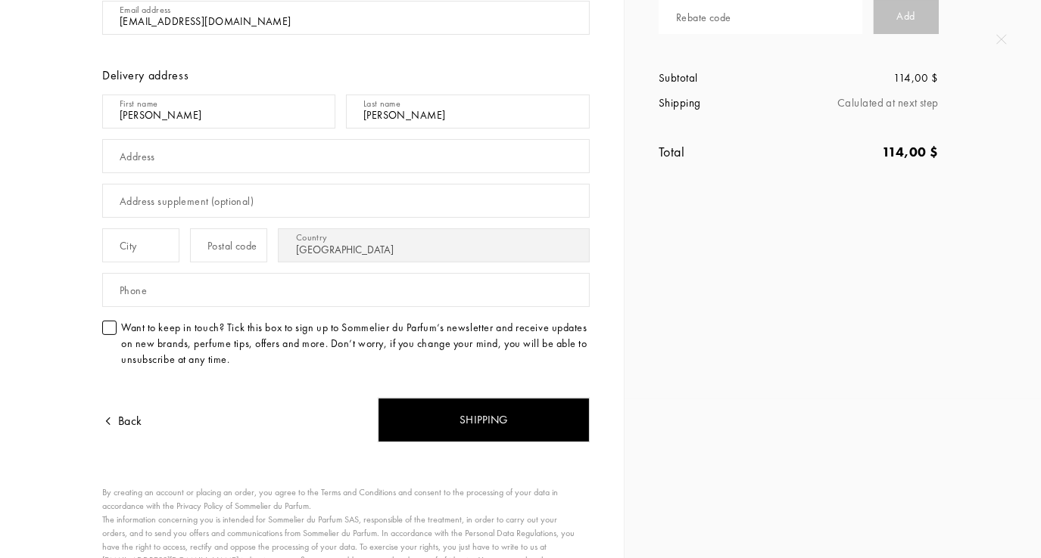
click at [173, 165] on input "text" at bounding box center [345, 156] width 487 height 34
type input "2323 N Houston Street"
click at [188, 207] on div "Address supplement (optional)" at bounding box center [187, 202] width 134 height 16
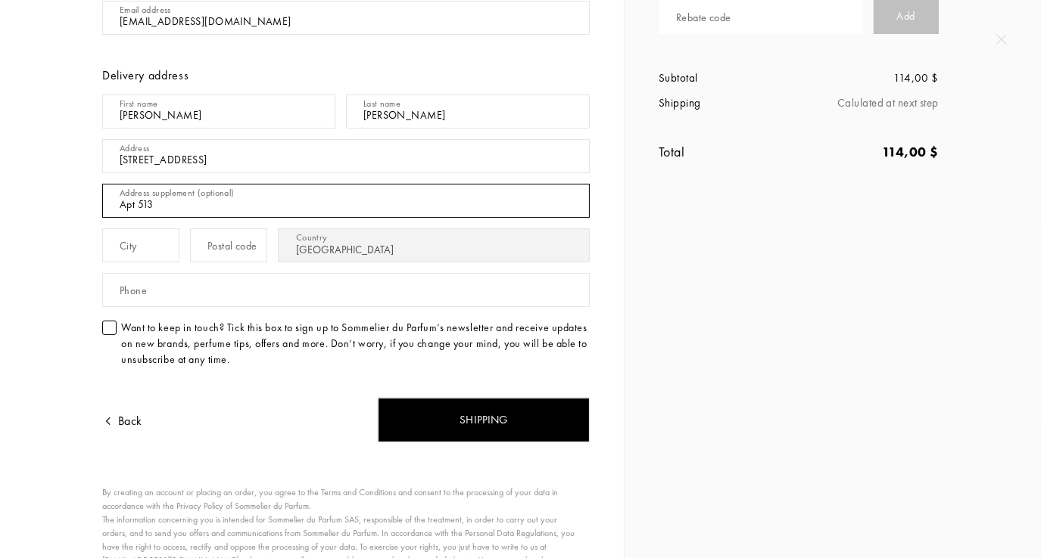
type input "Apt 513"
click at [717, 271] on div "Glow Akro Vol: 30 mL 1x 114,00 $ Rebate code Add Subtotal 114,00 $ Shipping Cal…" at bounding box center [832, 119] width 416 height 558
click at [110, 334] on div "Want to keep in touch? Tick this box to sign up to Sommelier du Parfum’s newsle…" at bounding box center [345, 344] width 487 height 48
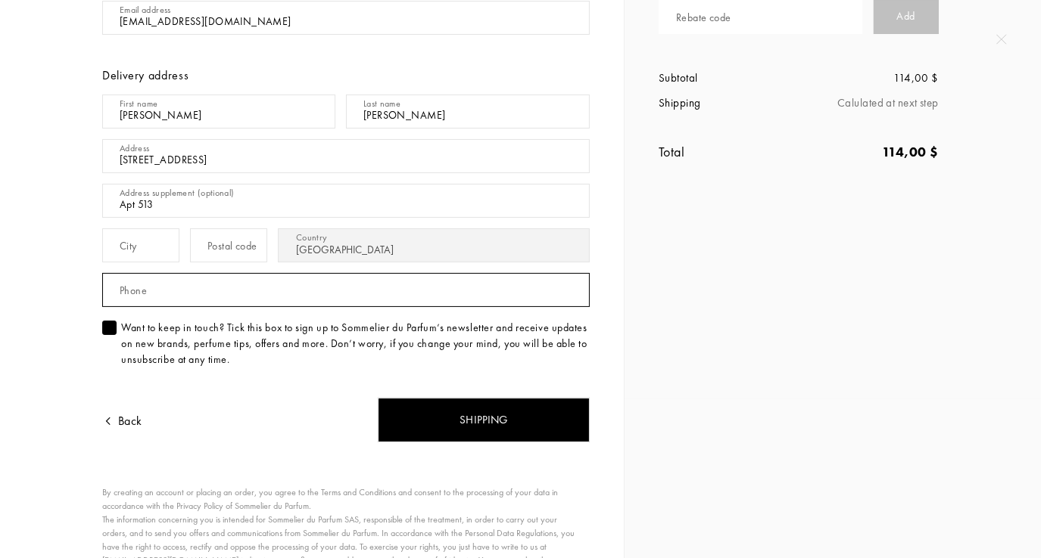
click at [167, 292] on input "text" at bounding box center [345, 290] width 487 height 34
click at [125, 294] on input "1-972-342-4576" at bounding box center [345, 290] width 487 height 34
click at [131, 296] on input "1-972-342-4576" at bounding box center [345, 290] width 487 height 34
type input "972-342-4576"
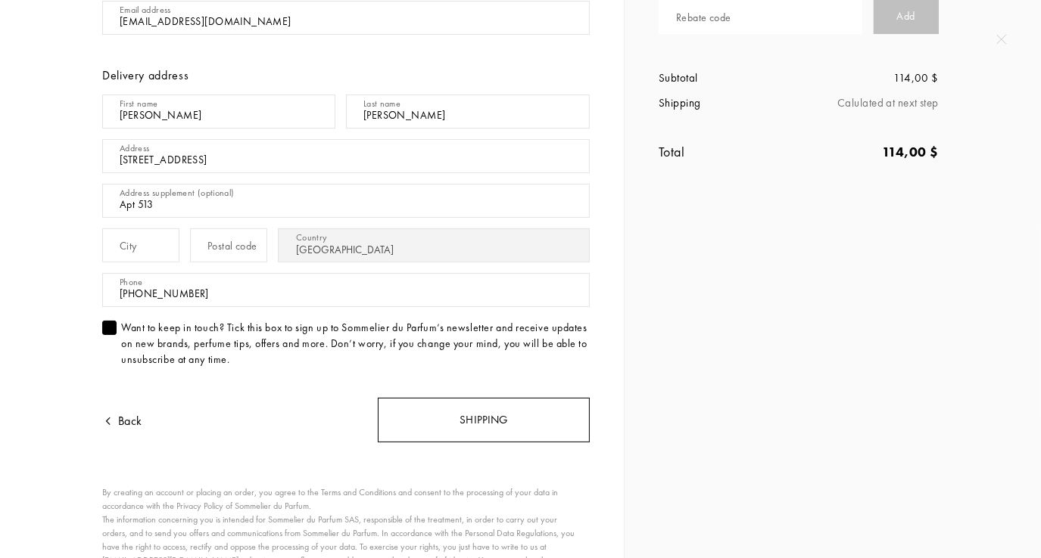
click at [502, 426] on div "Shipping" at bounding box center [484, 420] width 212 height 45
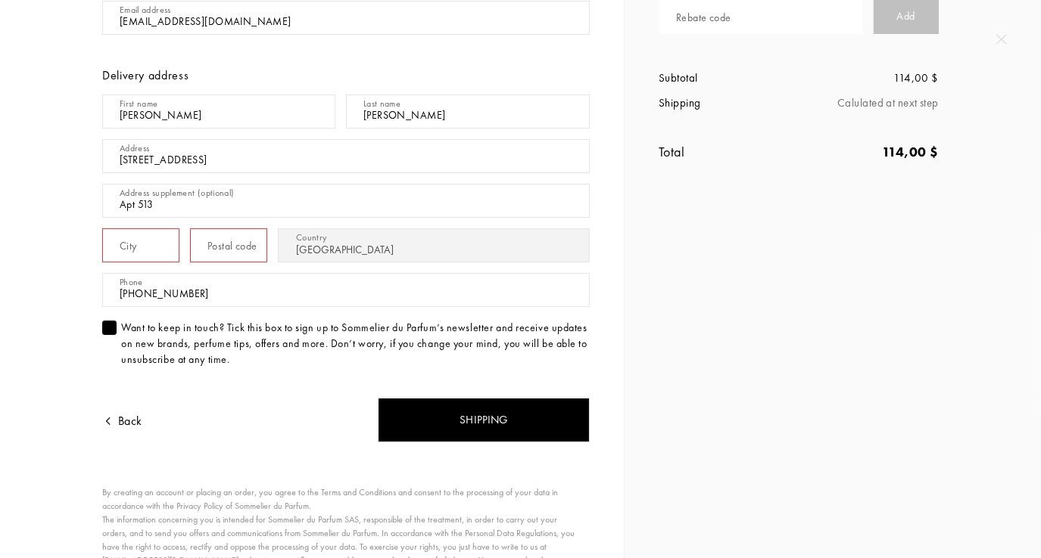
click at [177, 248] on input "text" at bounding box center [140, 246] width 77 height 34
type input "Dallas"
type input "75219"
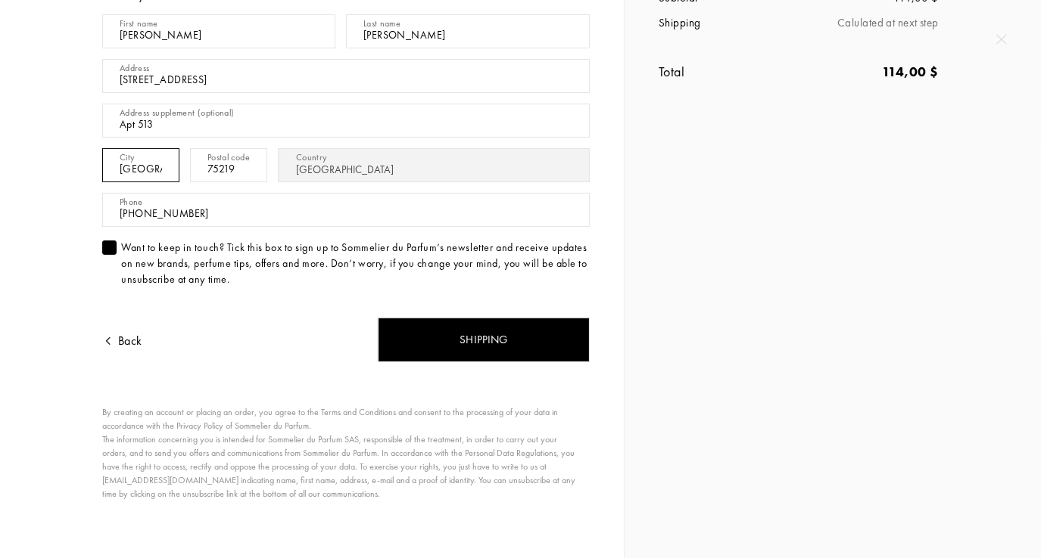
scroll to position [238, 0]
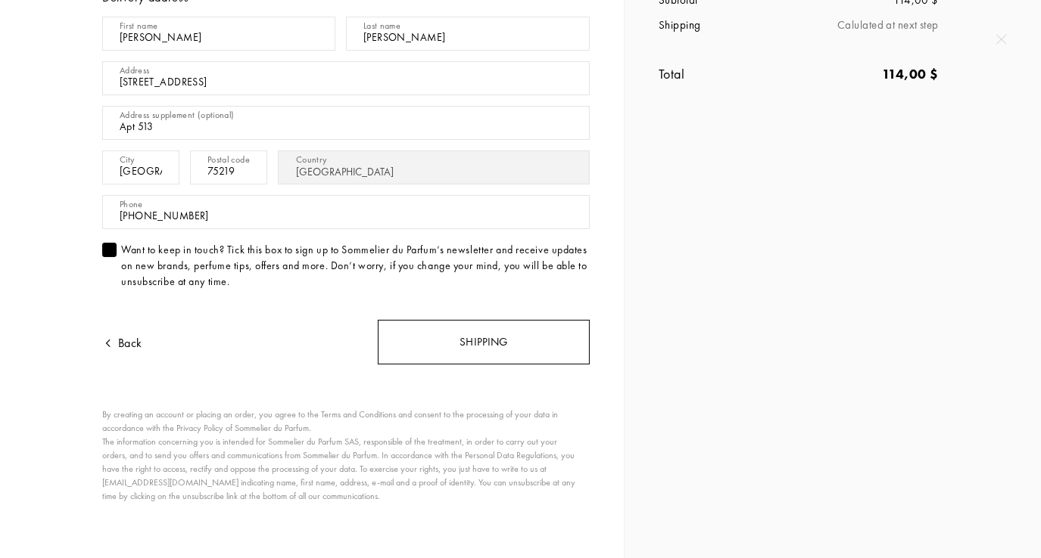
click at [489, 344] on div "Shipping" at bounding box center [484, 342] width 212 height 45
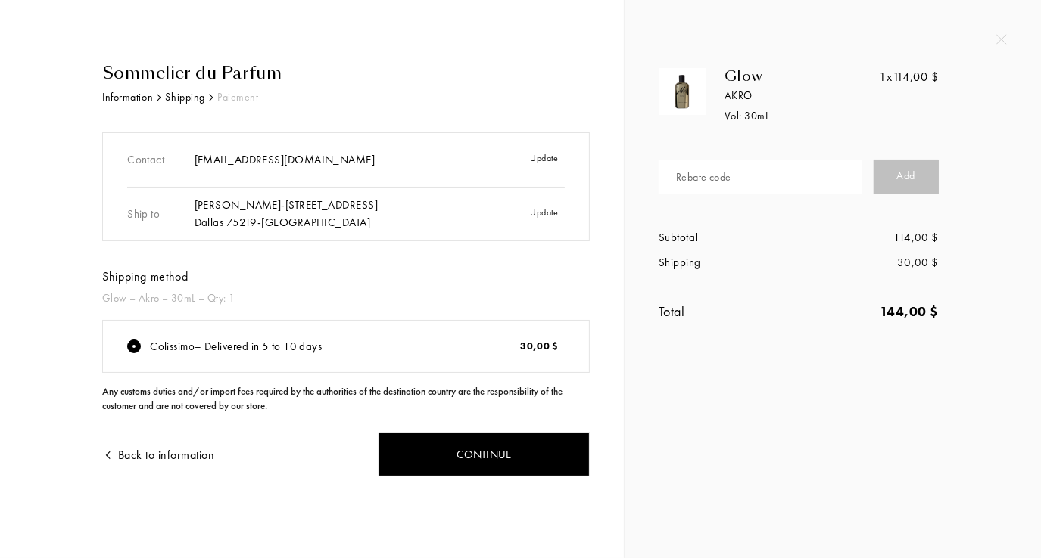
click at [522, 272] on div "Shipping method" at bounding box center [345, 277] width 487 height 18
drag, startPoint x: 0, startPoint y: 0, endPoint x: 511, endPoint y: 283, distance: 584.0
click at [511, 283] on div "Shipping method" at bounding box center [345, 277] width 487 height 18
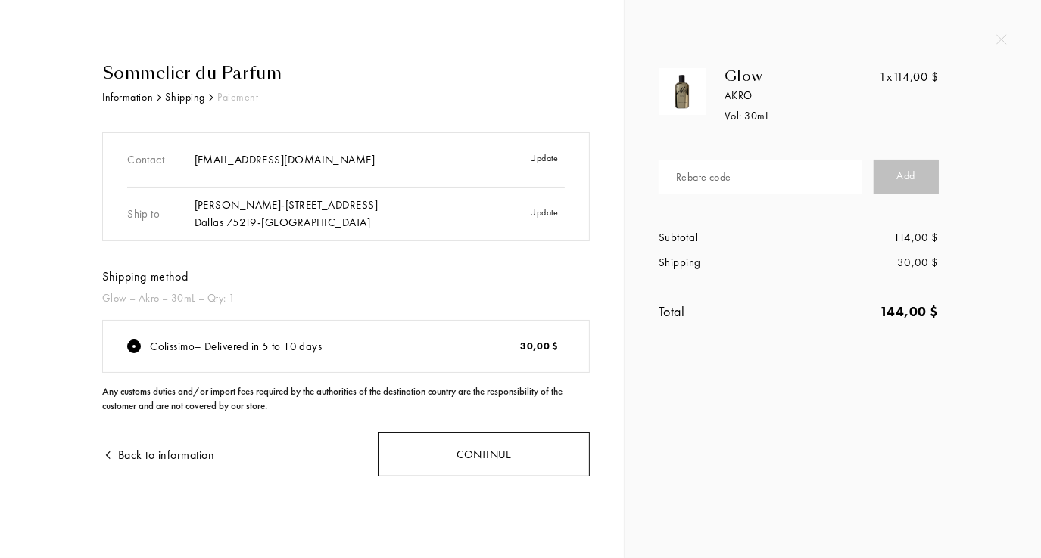
click at [507, 469] on div "Continue" at bounding box center [484, 455] width 212 height 45
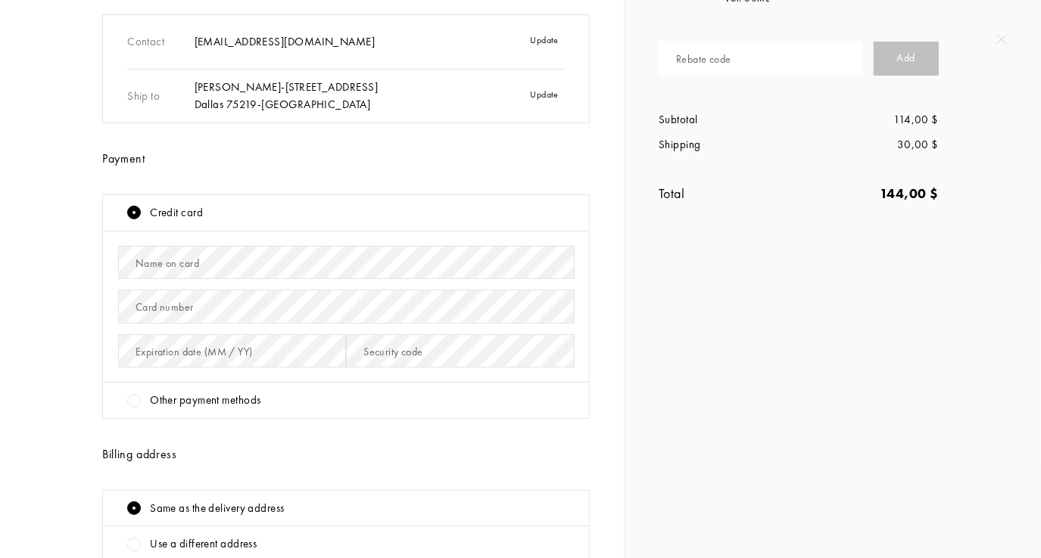
scroll to position [124, 0]
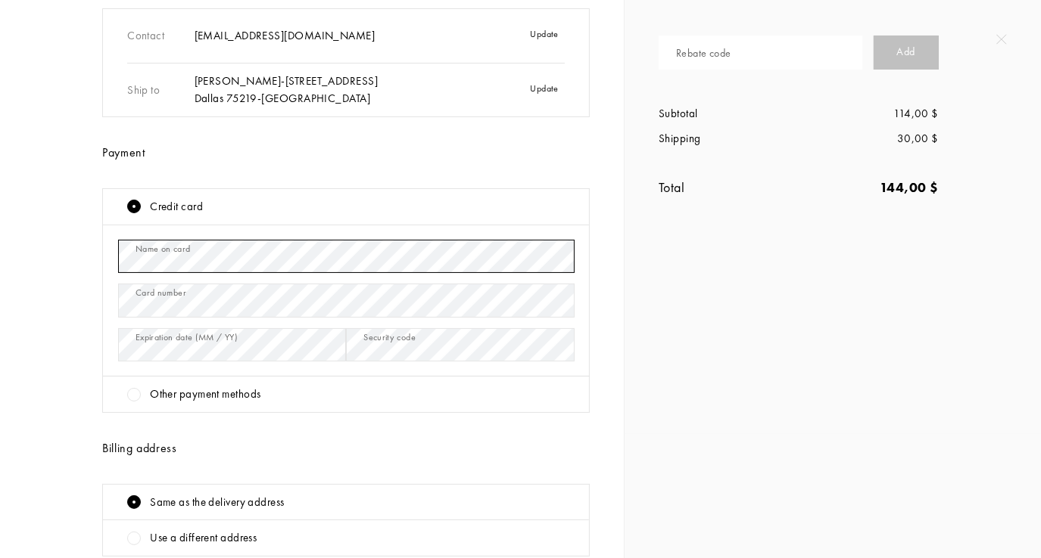
click at [748, 402] on div "Glow Akro Vol: 30 mL 1x 114,00 $ Rebate code Add Subtotal 114,00 $ Shipping 30,…" at bounding box center [832, 155] width 416 height 558
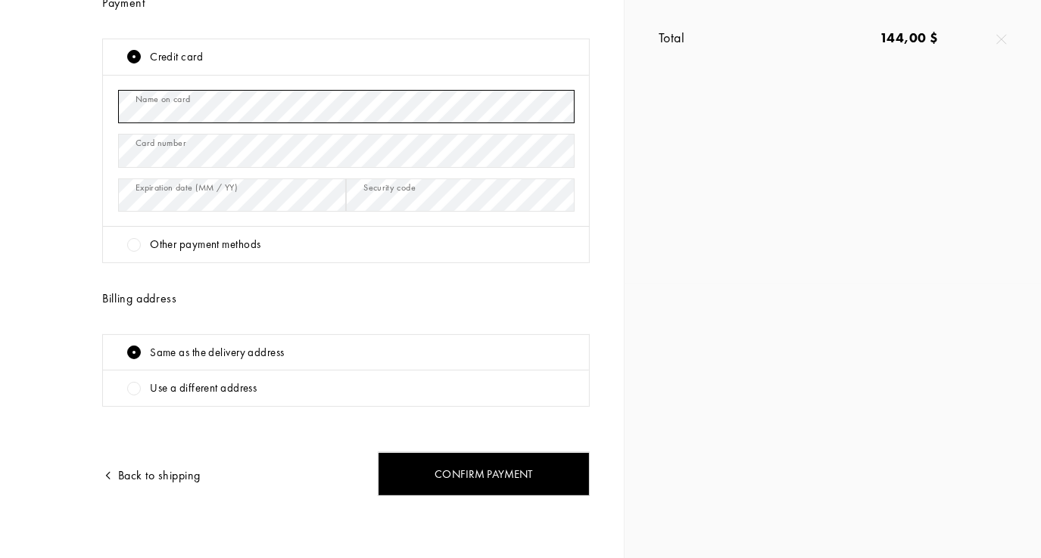
scroll to position [275, 0]
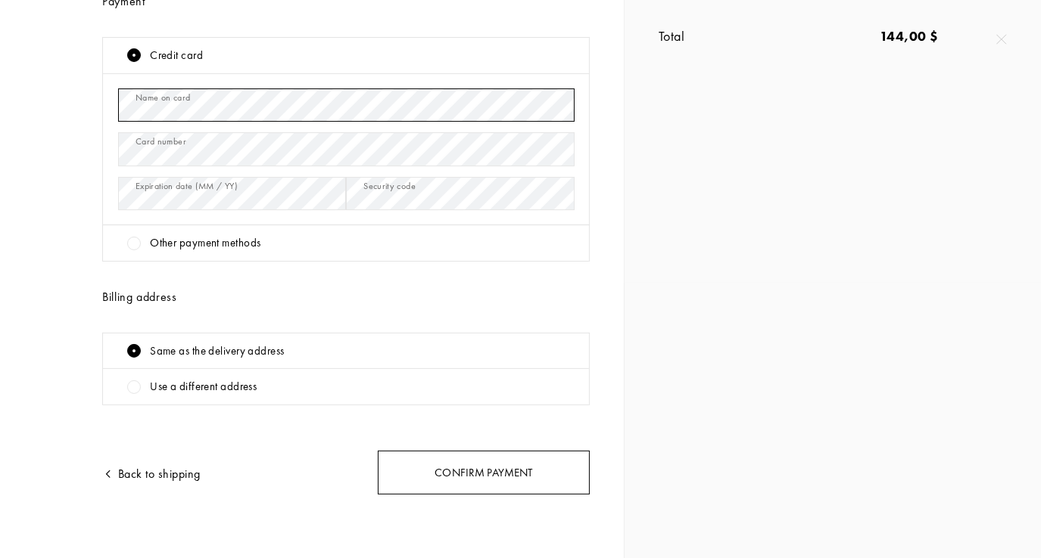
click at [493, 474] on div "Confirm payment" at bounding box center [484, 473] width 212 height 45
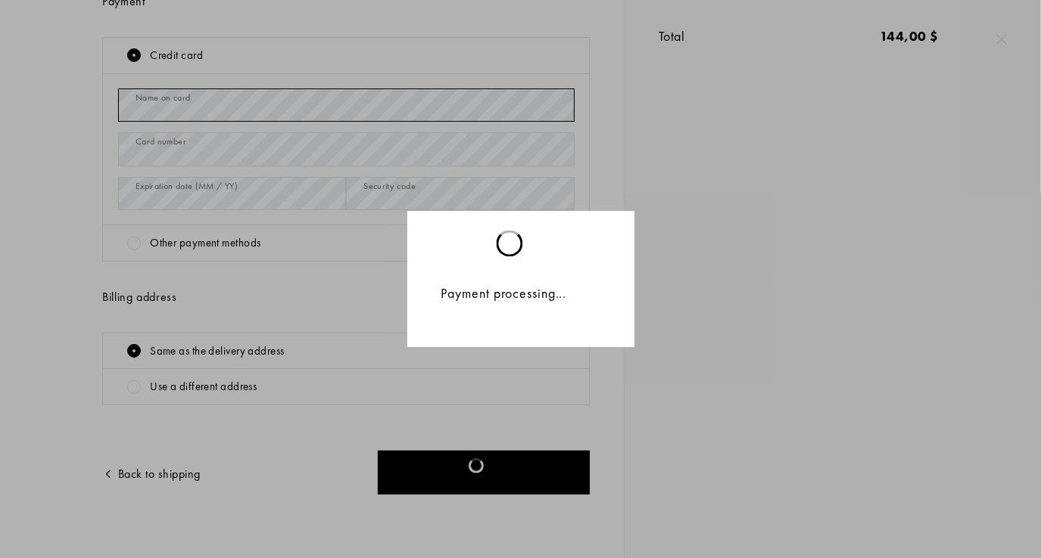
click at [515, 289] on div "Payment processing..." at bounding box center [535, 293] width 189 height 20
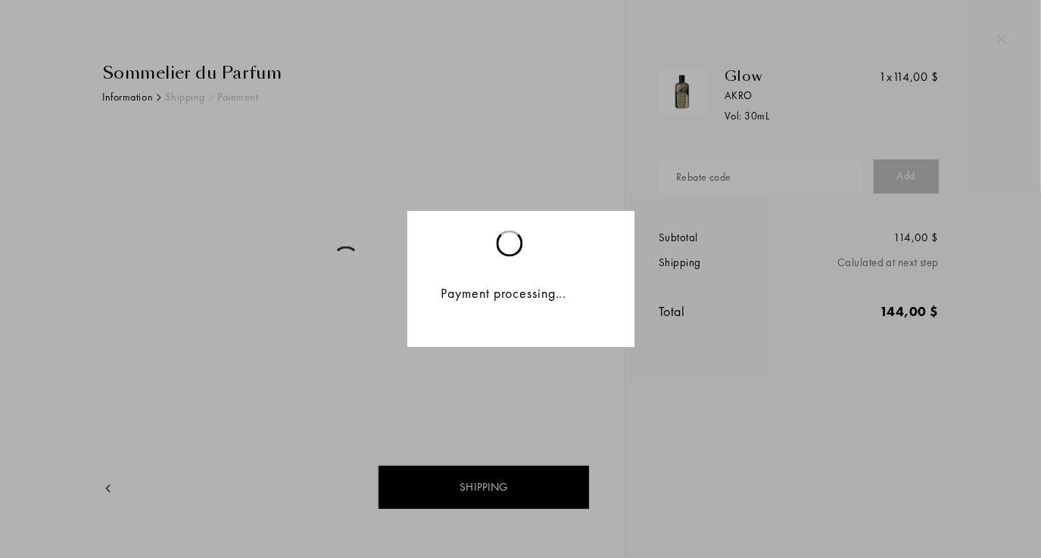
click at [515, 289] on div "Payment processing..." at bounding box center [535, 293] width 189 height 20
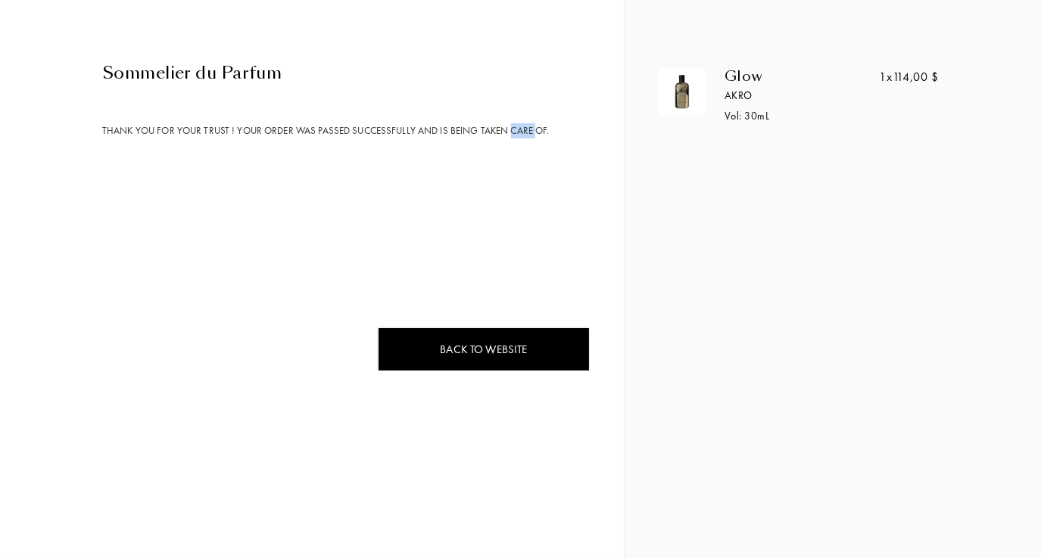
click at [515, 289] on div "Sommelier du Parfum Thank you for your trust ! your order was passed successful…" at bounding box center [312, 279] width 624 height 558
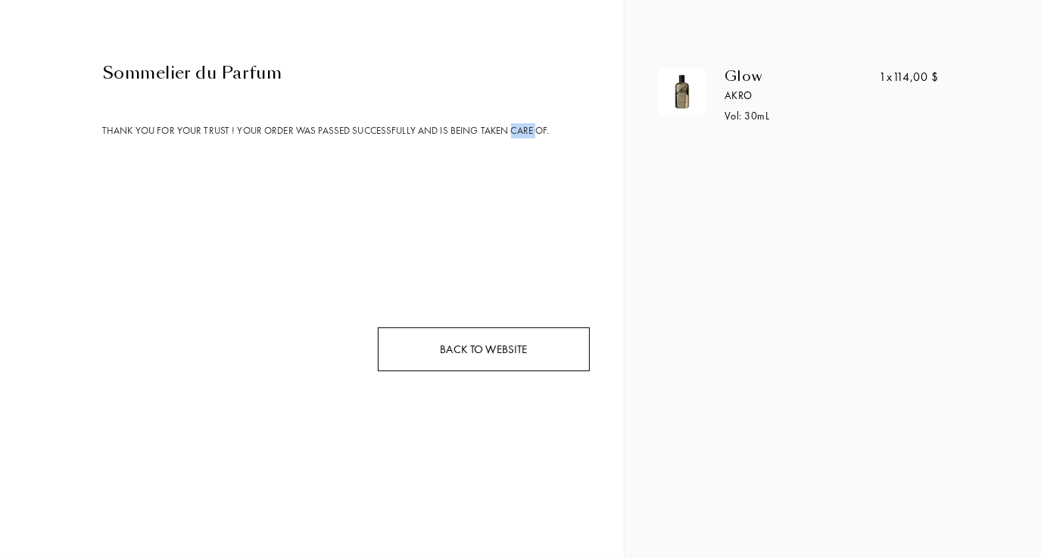
click at [525, 348] on div "Back to website" at bounding box center [484, 350] width 212 height 45
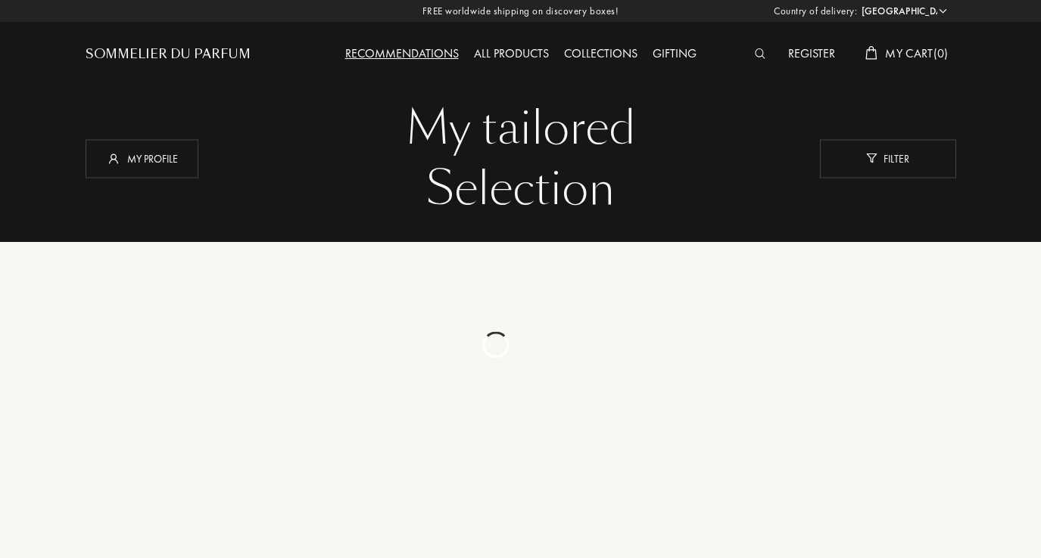
select select "US"
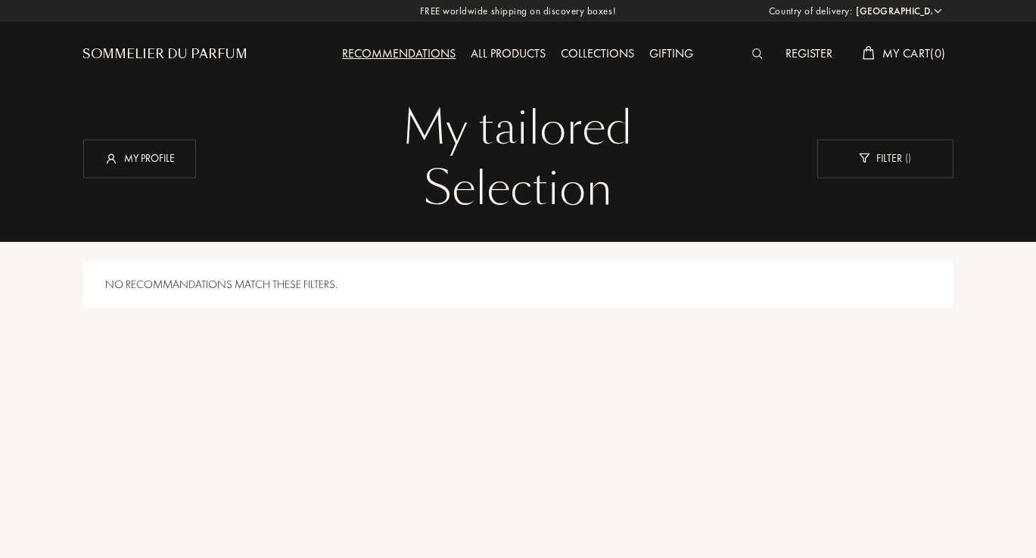
click at [597, 61] on div "Collections" at bounding box center [598, 55] width 89 height 20
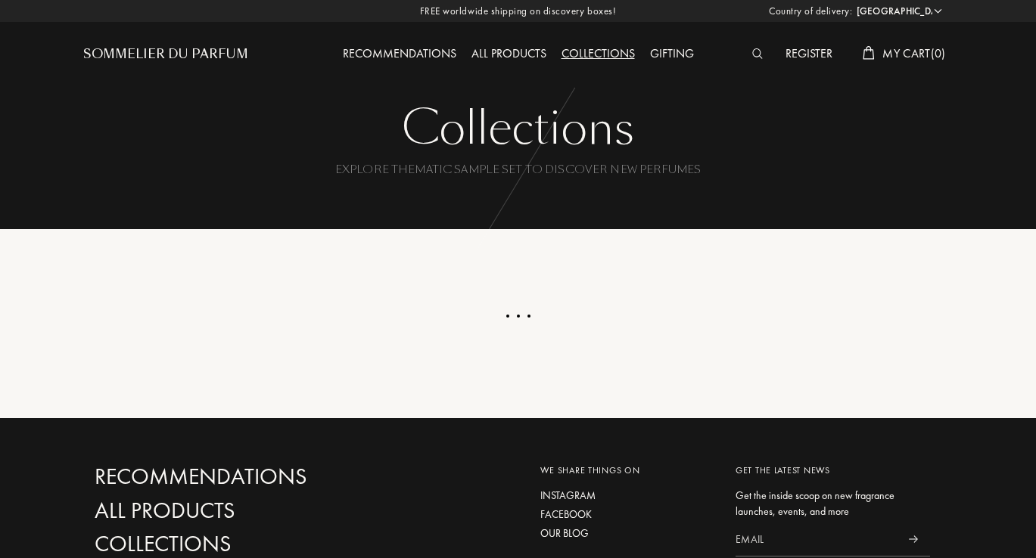
select select "US"
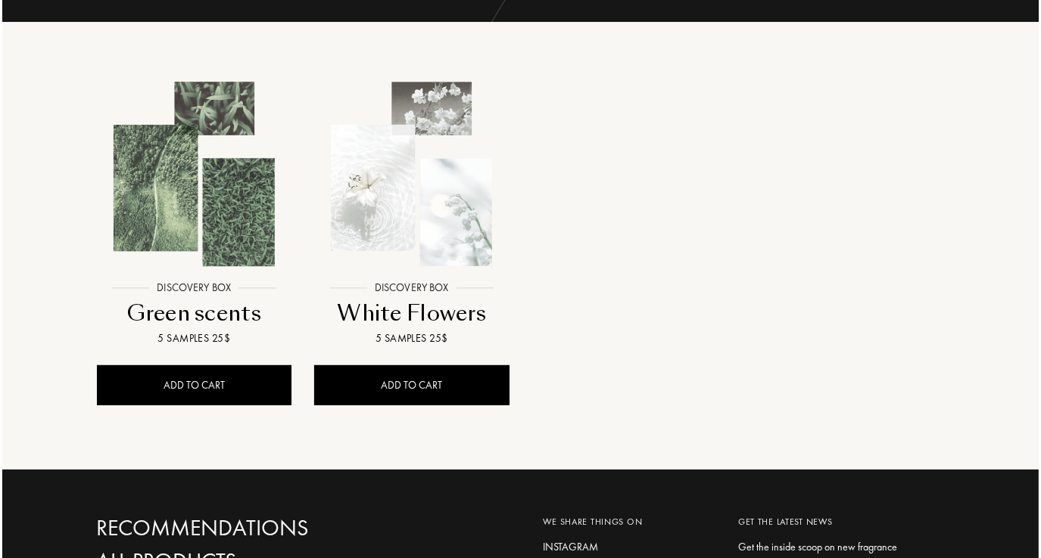
scroll to position [208, 0]
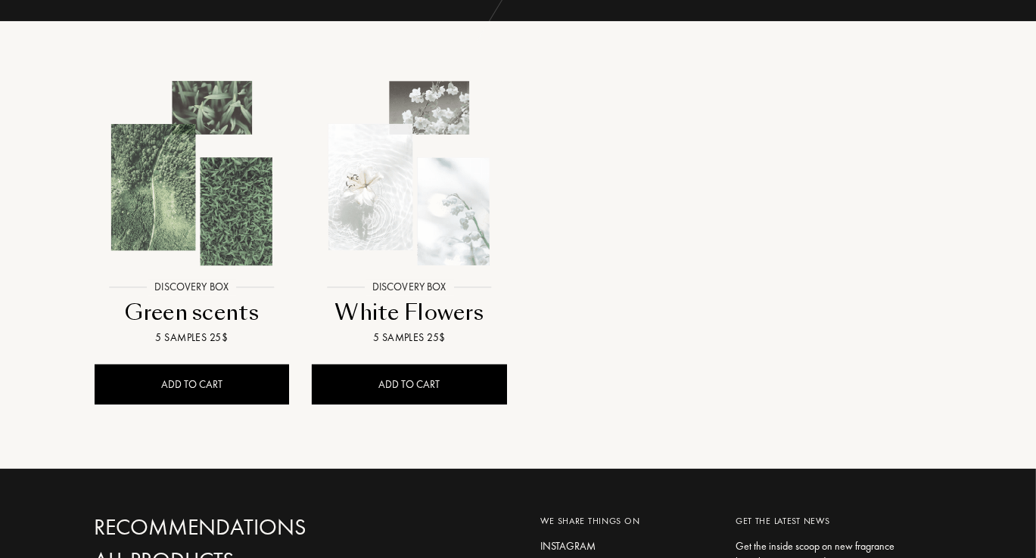
click at [223, 306] on div at bounding box center [192, 184] width 218 height 251
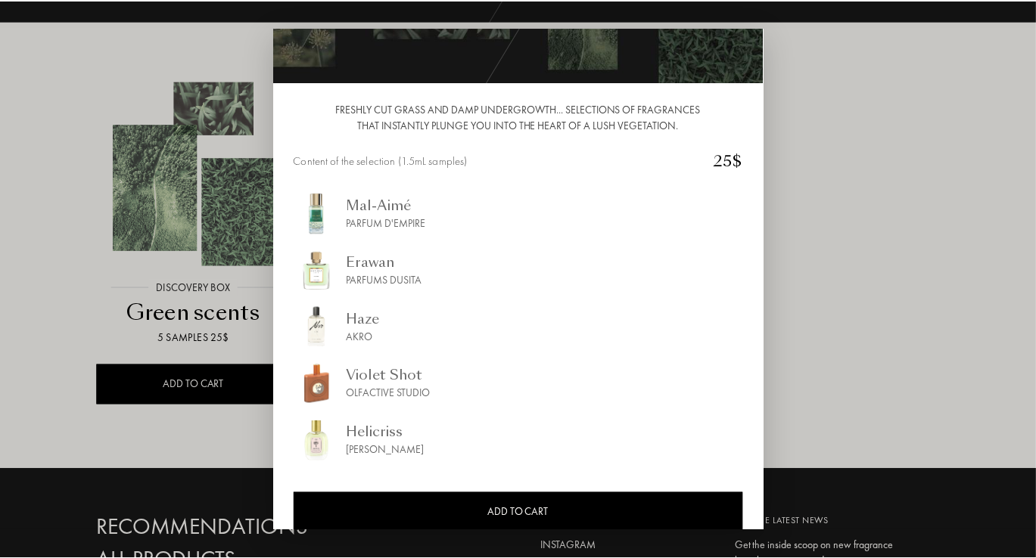
scroll to position [125, 0]
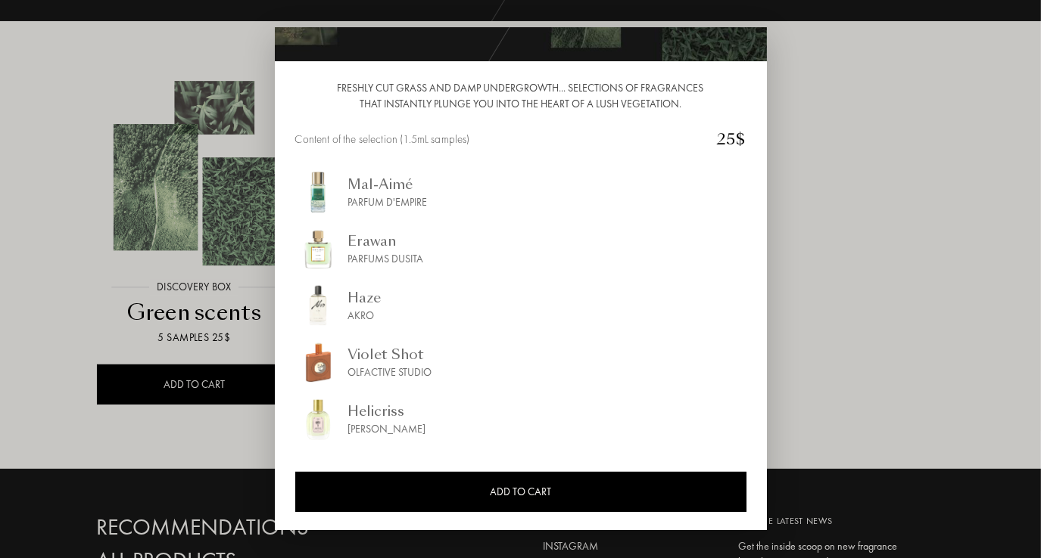
click at [922, 380] on div at bounding box center [520, 279] width 1041 height 558
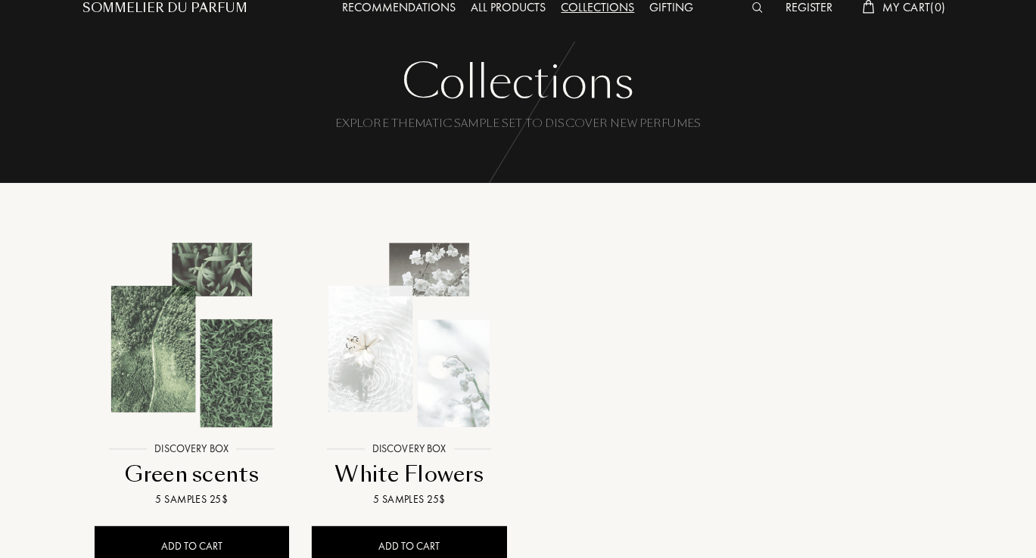
scroll to position [0, 0]
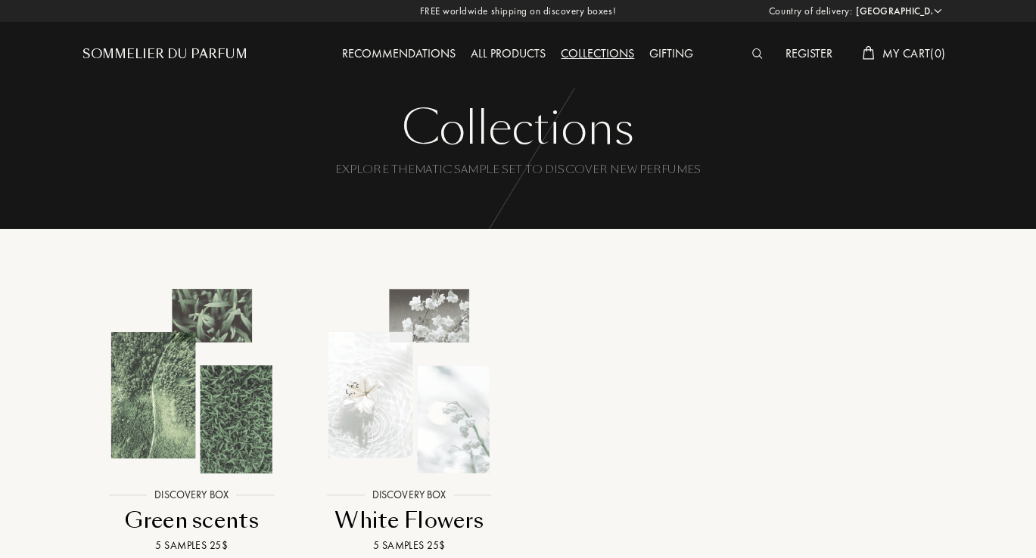
click at [686, 53] on div "Gifting" at bounding box center [672, 55] width 59 height 20
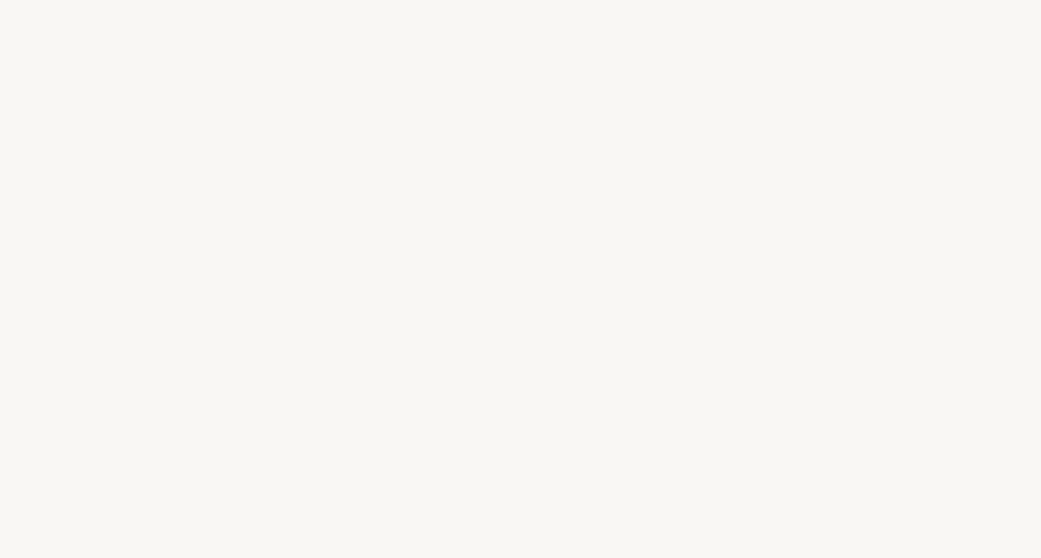
select select "US"
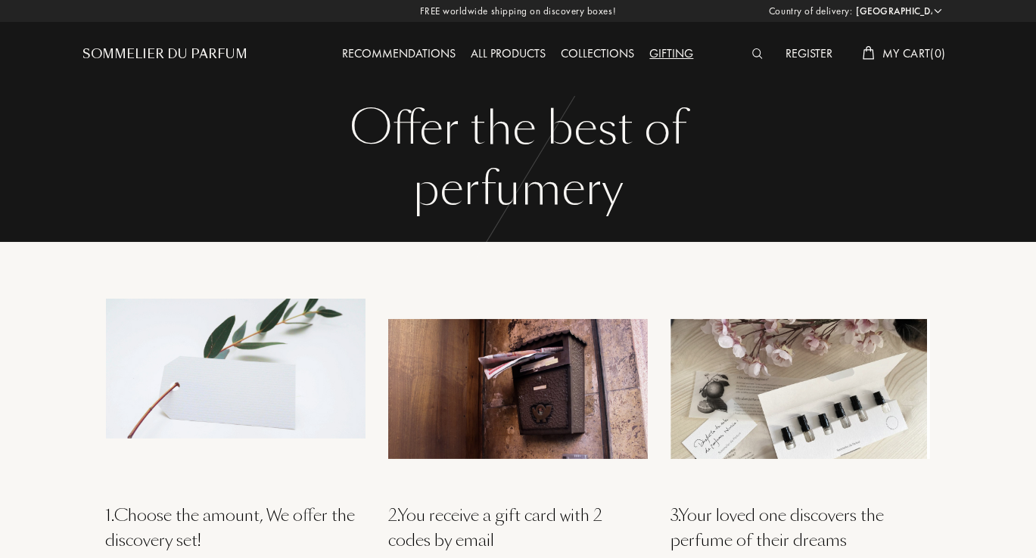
click at [410, 53] on div "Recommendations" at bounding box center [399, 55] width 129 height 20
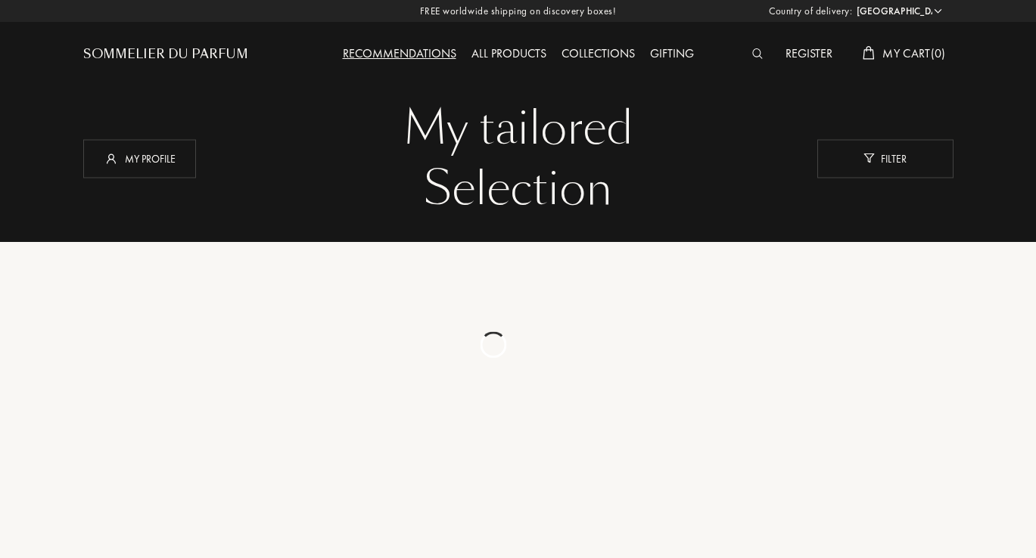
select select "US"
